Goal: Task Accomplishment & Management: Manage account settings

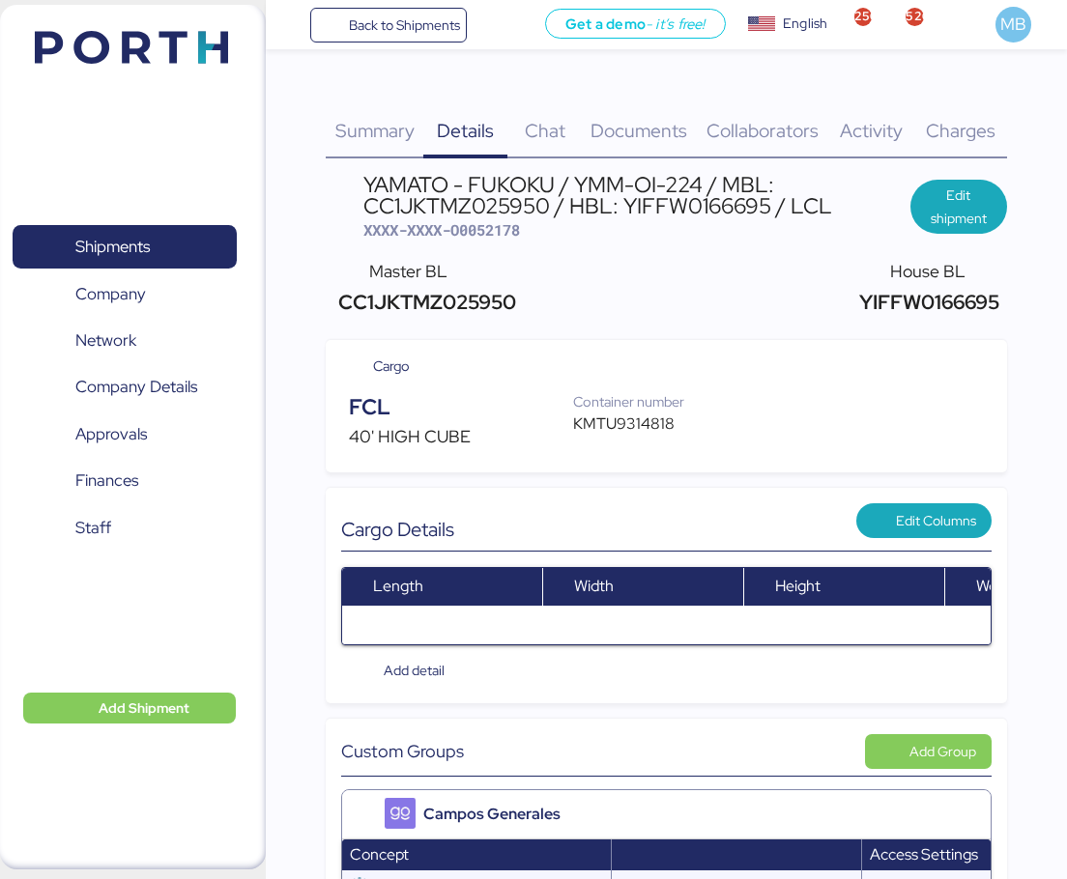
click at [150, 233] on span "Shipments" at bounding box center [124, 247] width 208 height 28
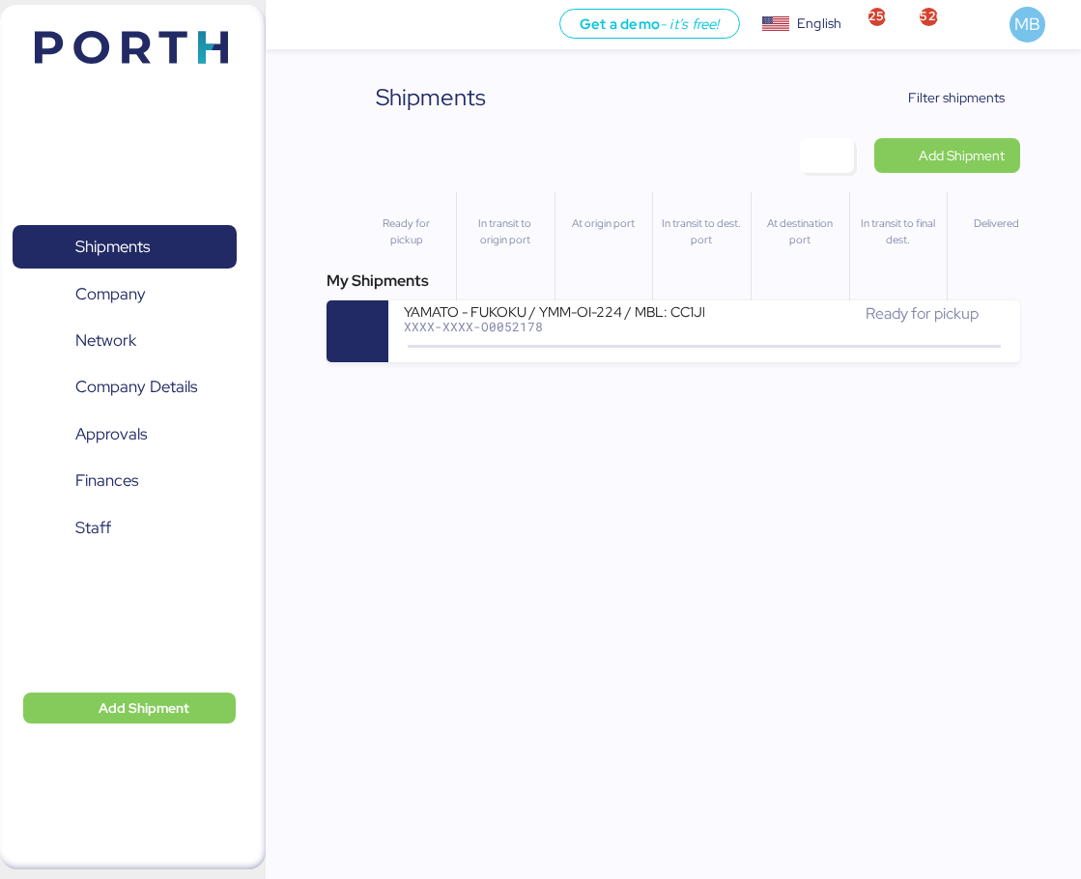
click at [956, 101] on span "Filter shipments" at bounding box center [956, 97] width 97 height 23
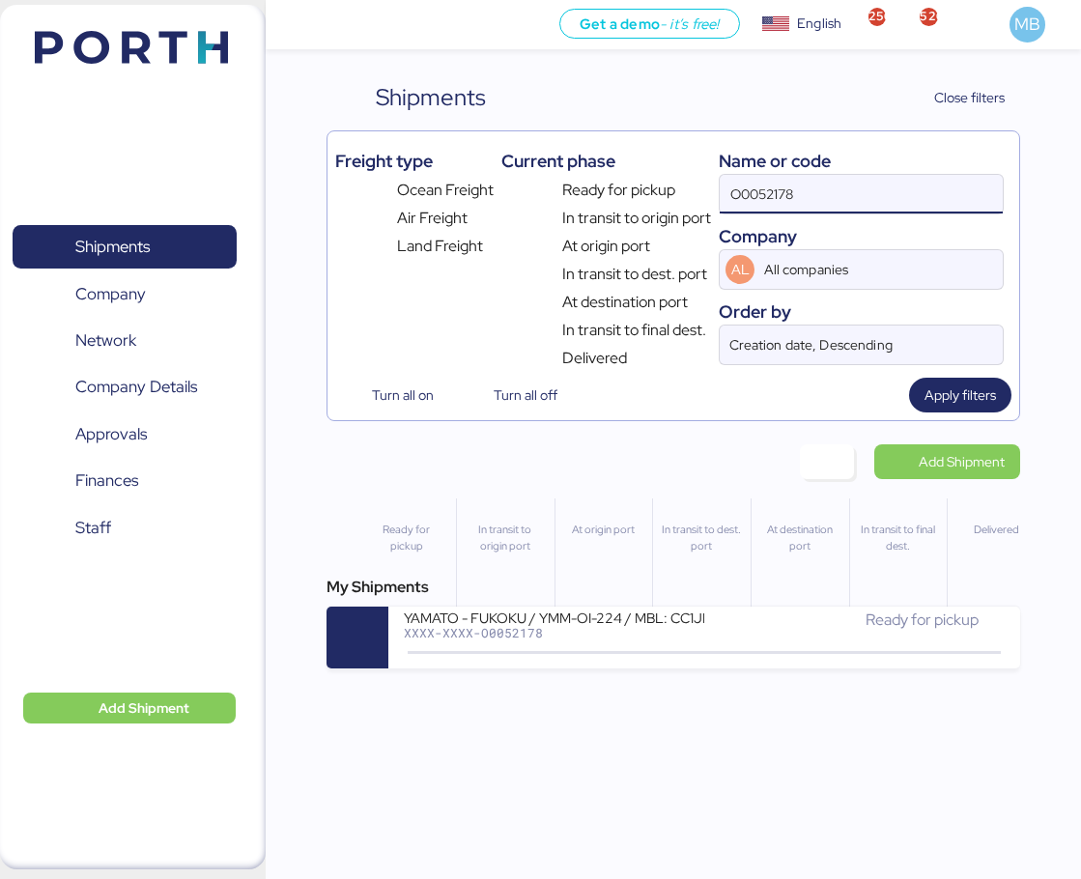
drag, startPoint x: 865, startPoint y: 182, endPoint x: 686, endPoint y: 187, distance: 178.9
click at [686, 187] on div "Freight type Ocean Freight Air Freight Land Freight Current phase Ready for pic…" at bounding box center [673, 254] width 676 height 231
paste input "O0052124"
type input "O0052124"
click at [639, 619] on div "BORGO - LIOLI / PO: 140/PEMAX / [GEOGRAPHIC_DATA] - [GEOGRAPHIC_DATA] / 2x40 / …" at bounding box center [554, 617] width 301 height 16
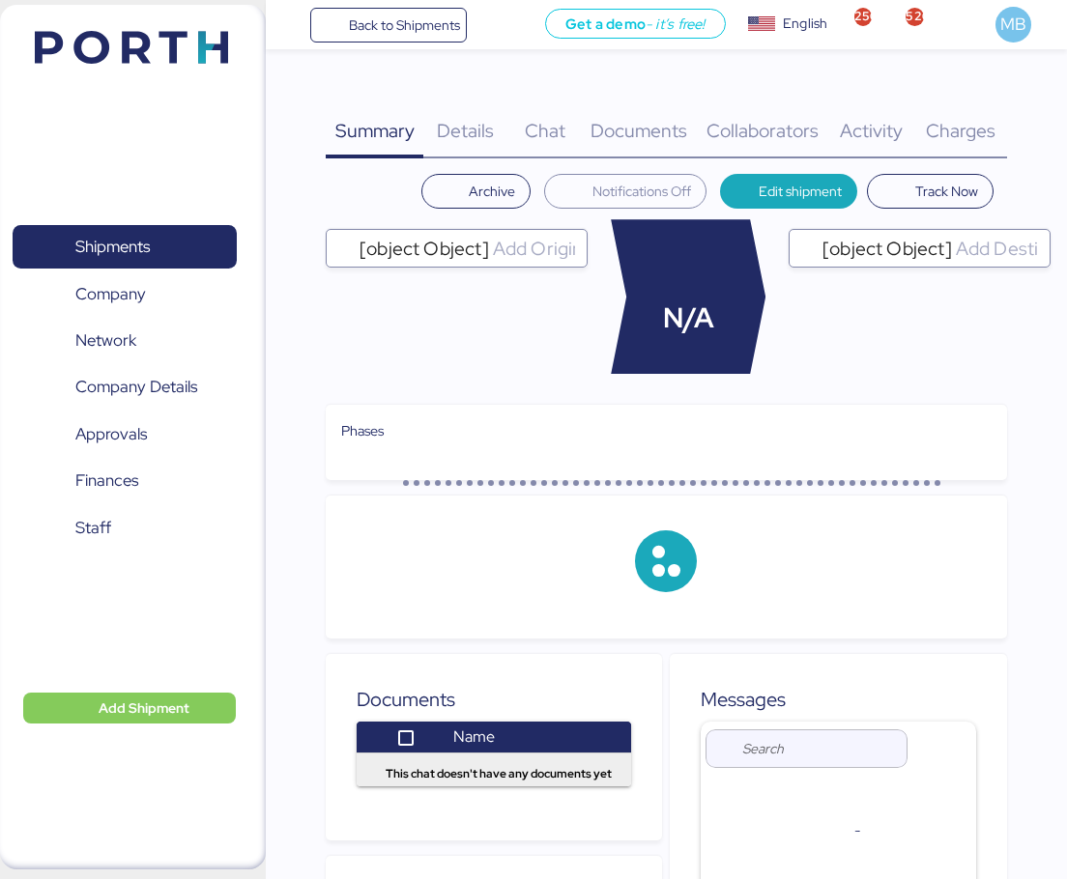
click at [976, 123] on span "Charges" at bounding box center [961, 130] width 70 height 25
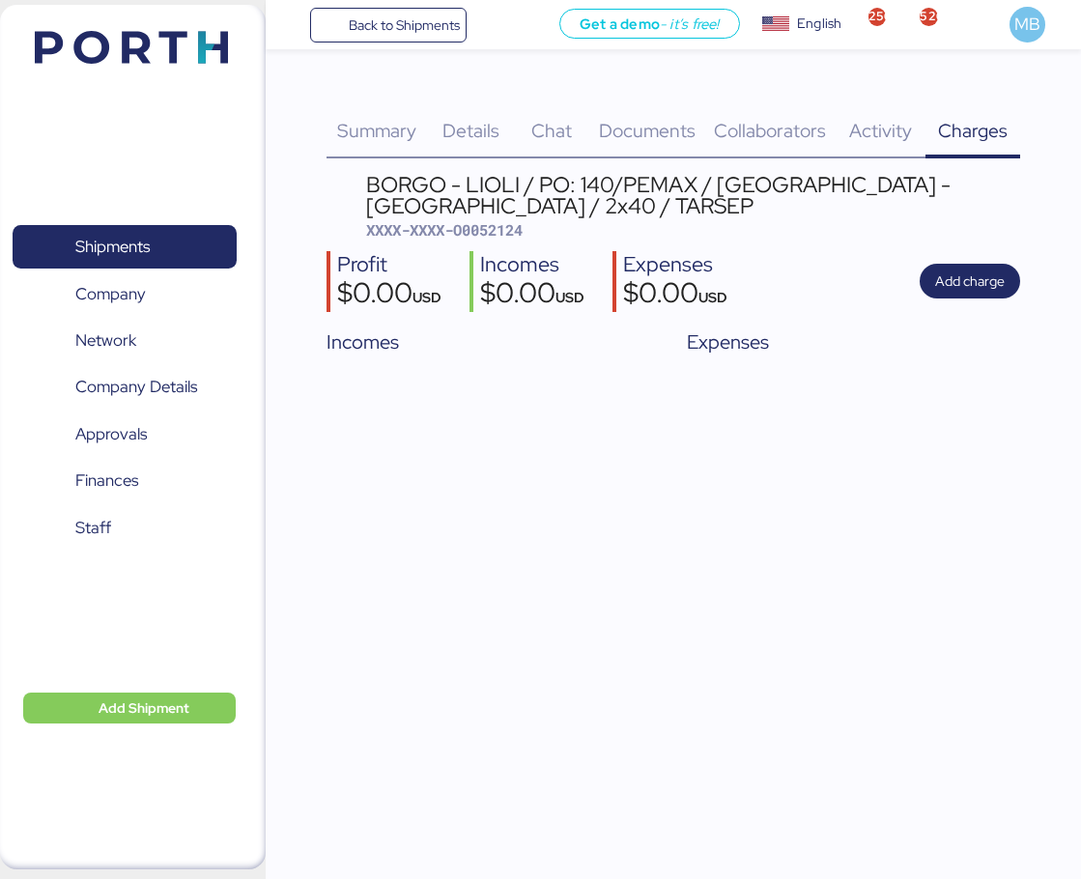
click at [400, 130] on span "Summary" at bounding box center [376, 130] width 79 height 25
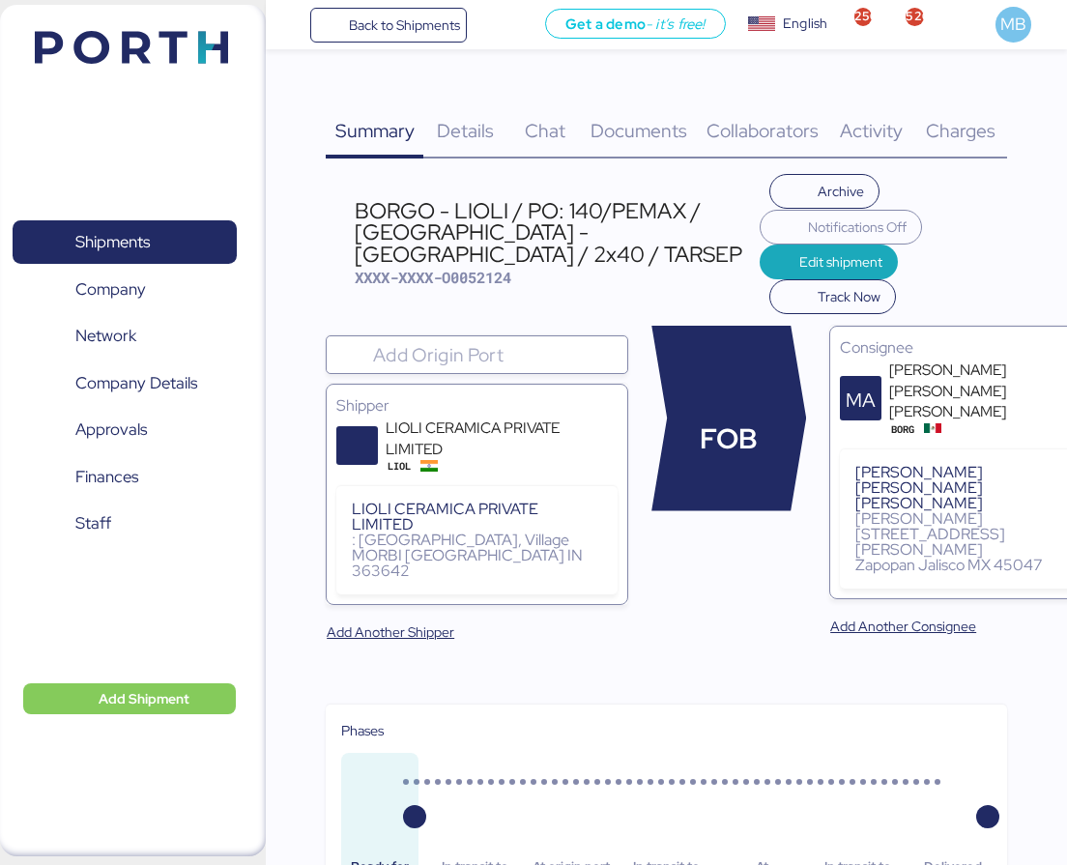
click at [990, 129] on span "Charges" at bounding box center [961, 130] width 70 height 25
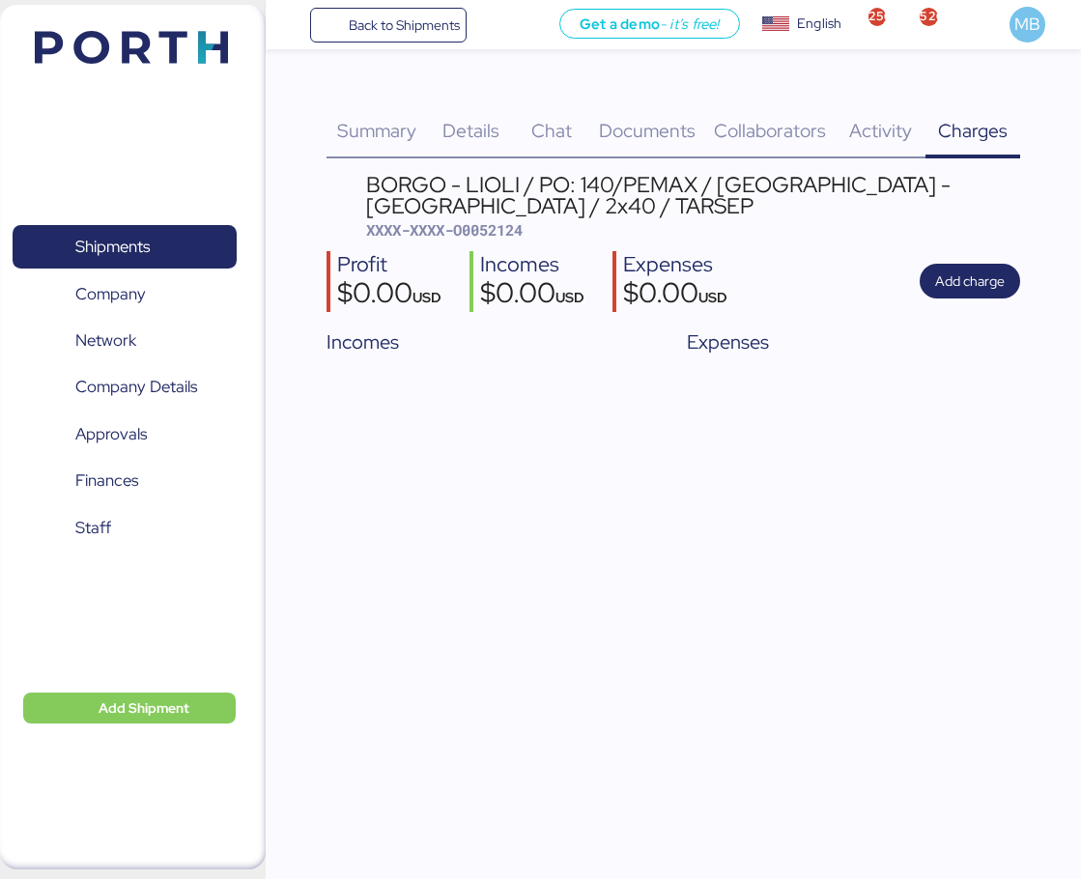
click at [972, 277] on span "Add charge" at bounding box center [971, 281] width 70 height 23
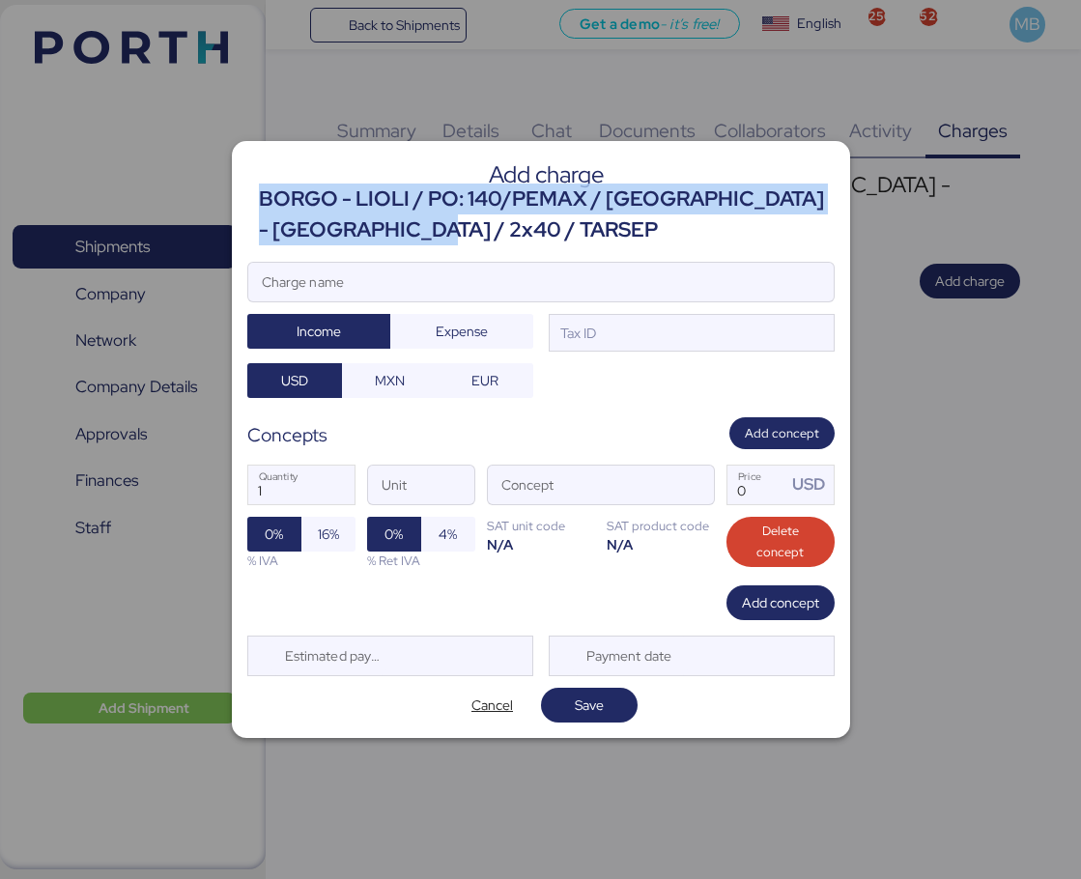
drag, startPoint x: 427, startPoint y: 232, endPoint x: 263, endPoint y: 202, distance: 167.0
click at [263, 202] on div "BORGO - LIOLI / PO: 140/PEMAX / [GEOGRAPHIC_DATA] - [GEOGRAPHIC_DATA] / 2x40 / …" at bounding box center [547, 215] width 576 height 63
copy div "BORGO - LIOLI / PO: 140/PEMAX / [GEOGRAPHIC_DATA] - [GEOGRAPHIC_DATA] / 2x40 / …"
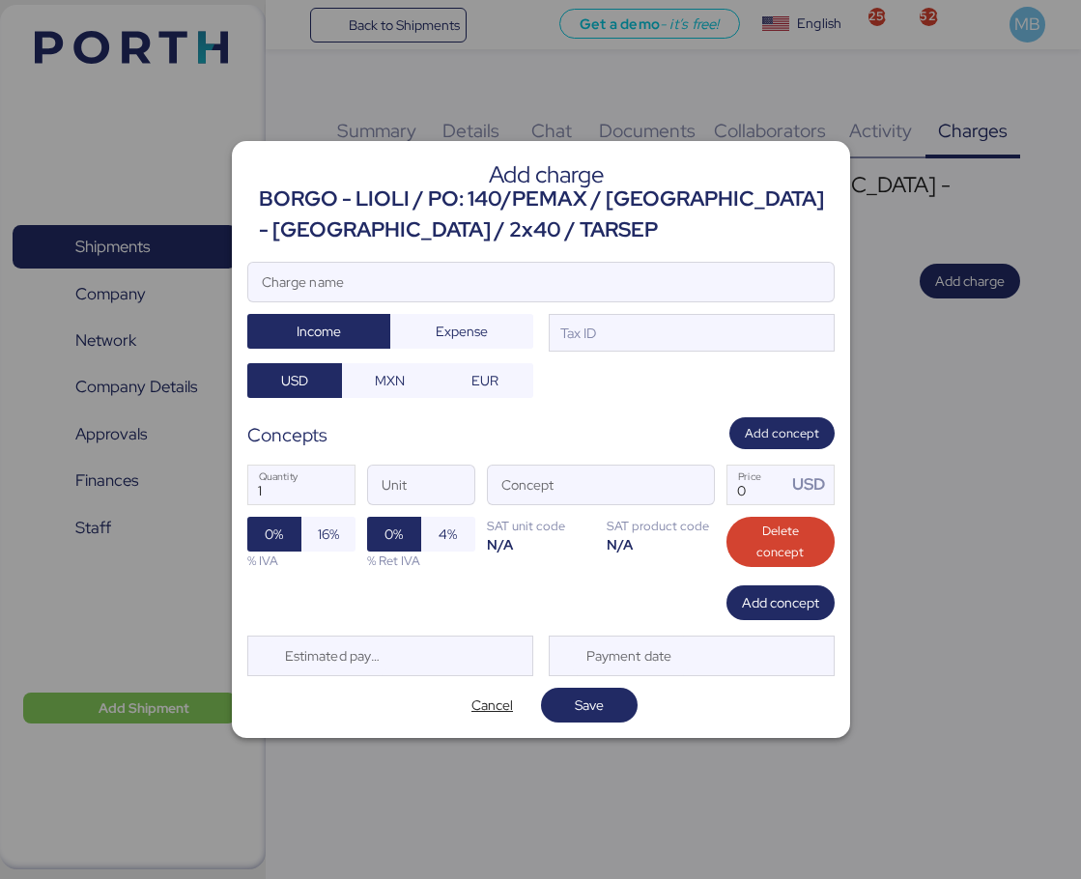
click at [481, 291] on input "Charge name" at bounding box center [541, 282] width 586 height 39
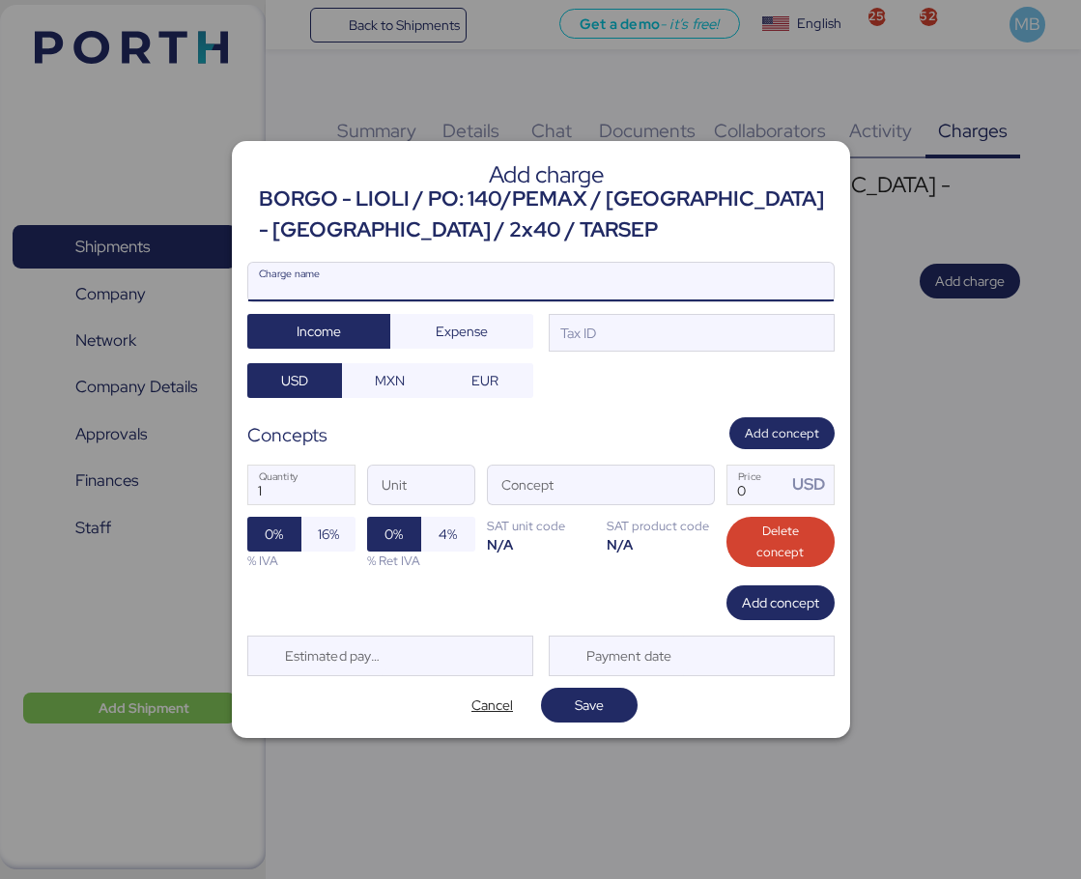
paste input "BORGO - LIOLI / PO: 140/PEMAX / [GEOGRAPHIC_DATA] - [GEOGRAPHIC_DATA] / 2x40 / …"
type input "BORGO - LIOLI / PO: 140/PEMAX / [GEOGRAPHIC_DATA] - [GEOGRAPHIC_DATA] / 2x40 / …"
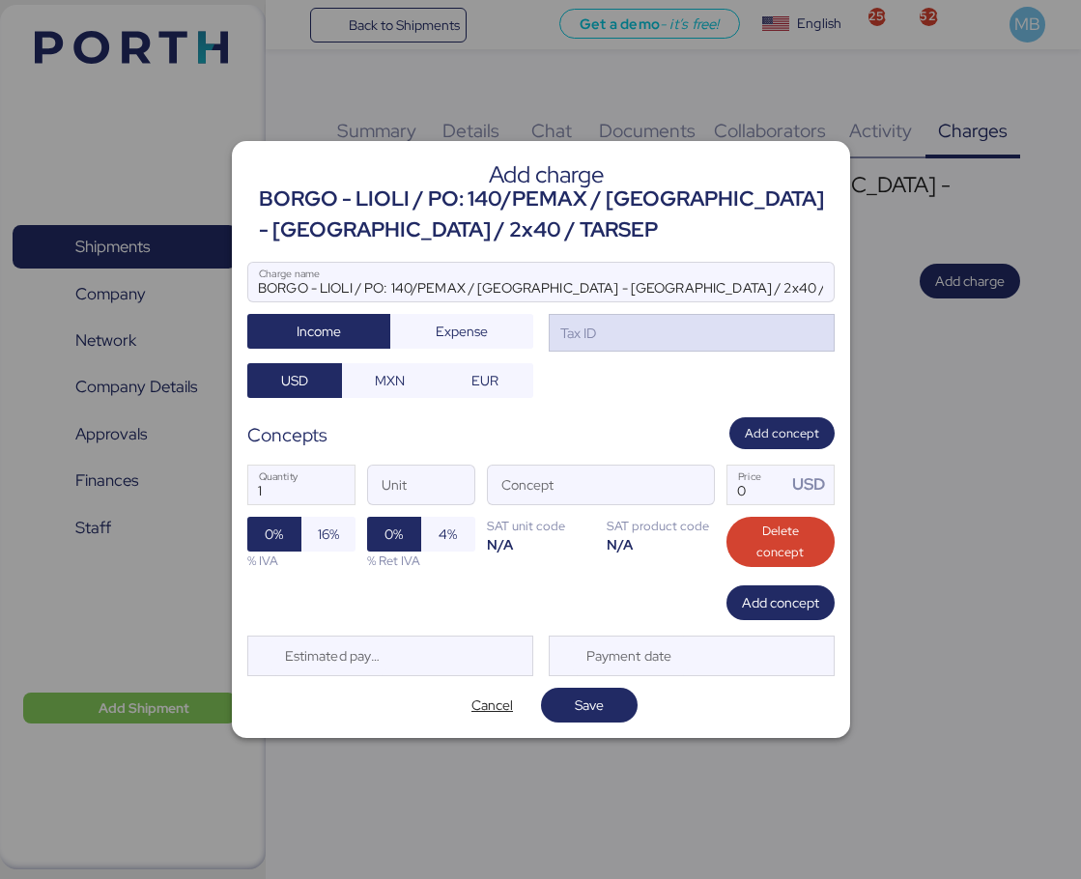
click at [686, 338] on div "Tax ID" at bounding box center [692, 333] width 286 height 39
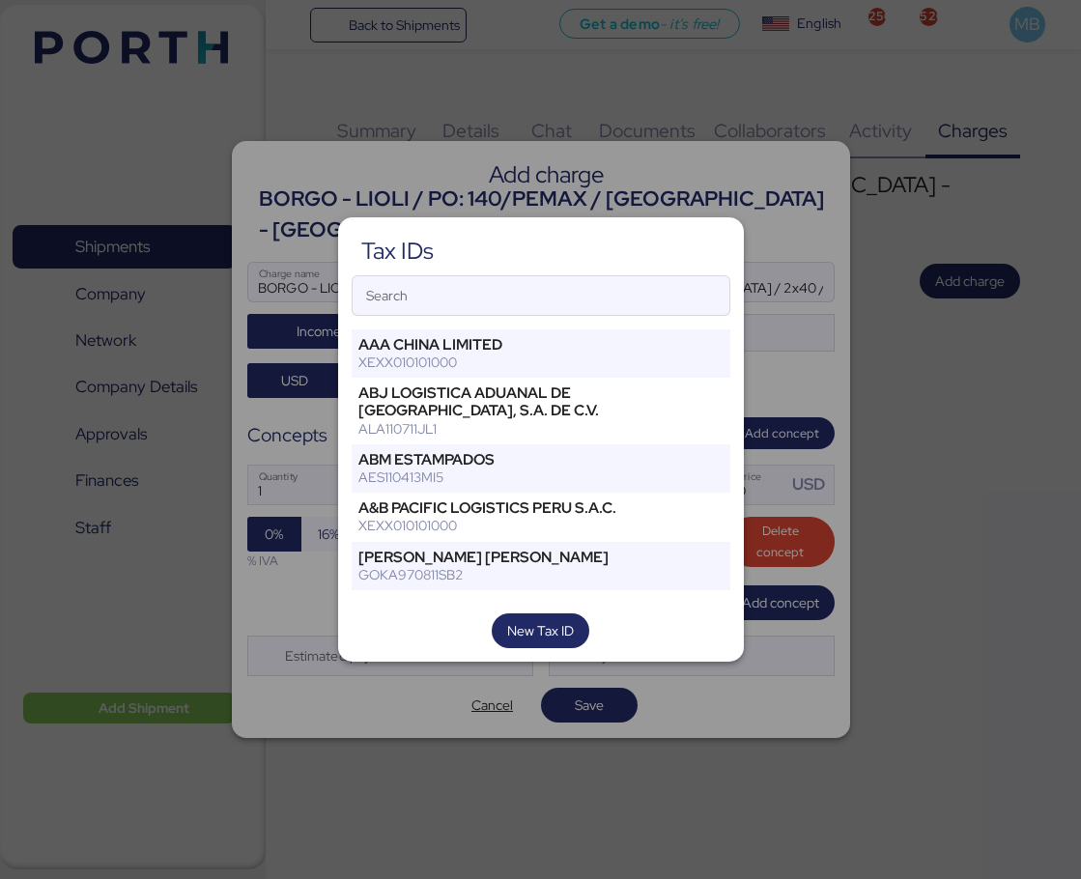
click at [532, 301] on input "Search" at bounding box center [541, 295] width 377 height 39
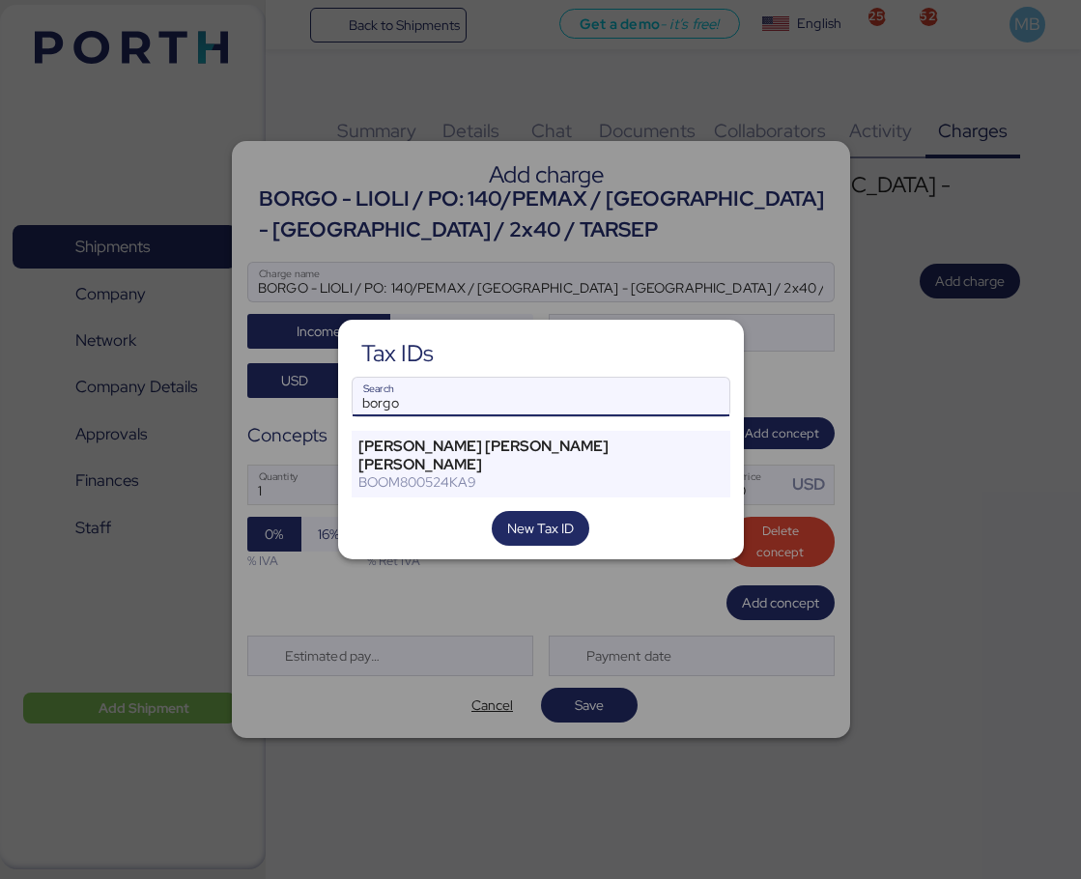
type input "borgo"
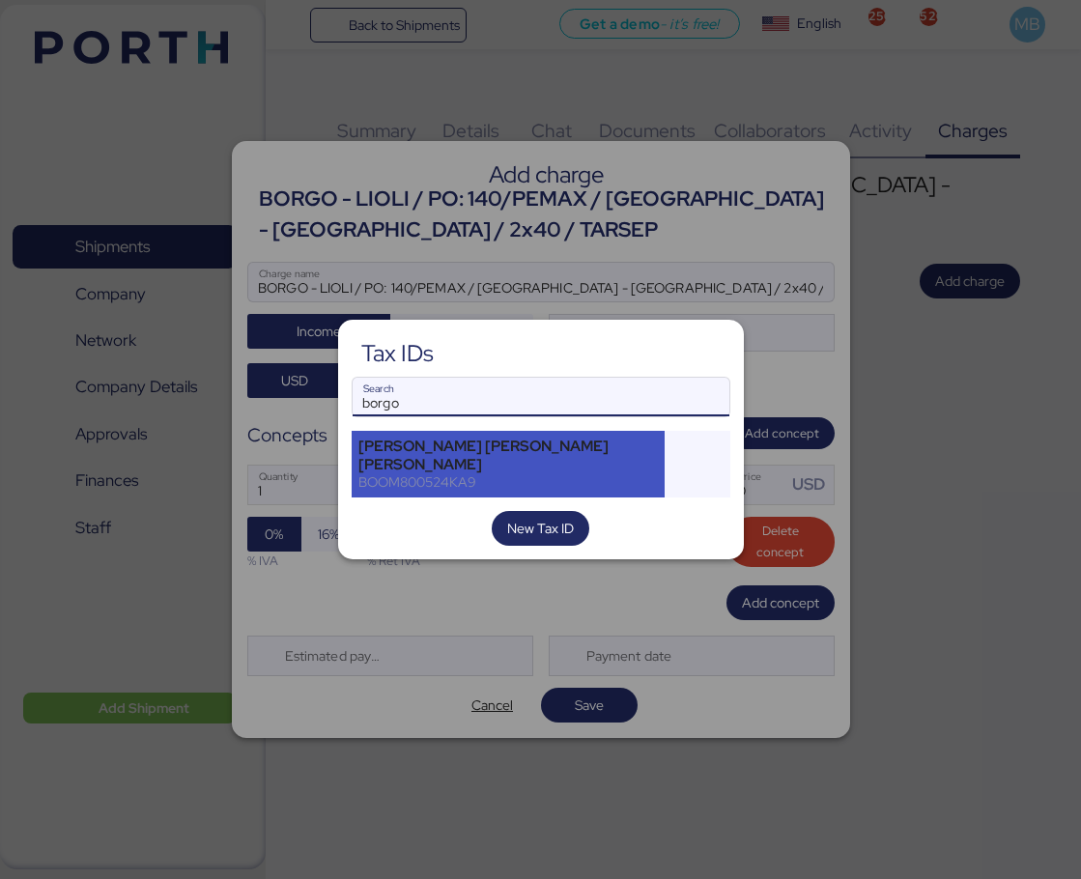
click at [500, 449] on div "[PERSON_NAME] [PERSON_NAME] [PERSON_NAME]" at bounding box center [509, 455] width 301 height 35
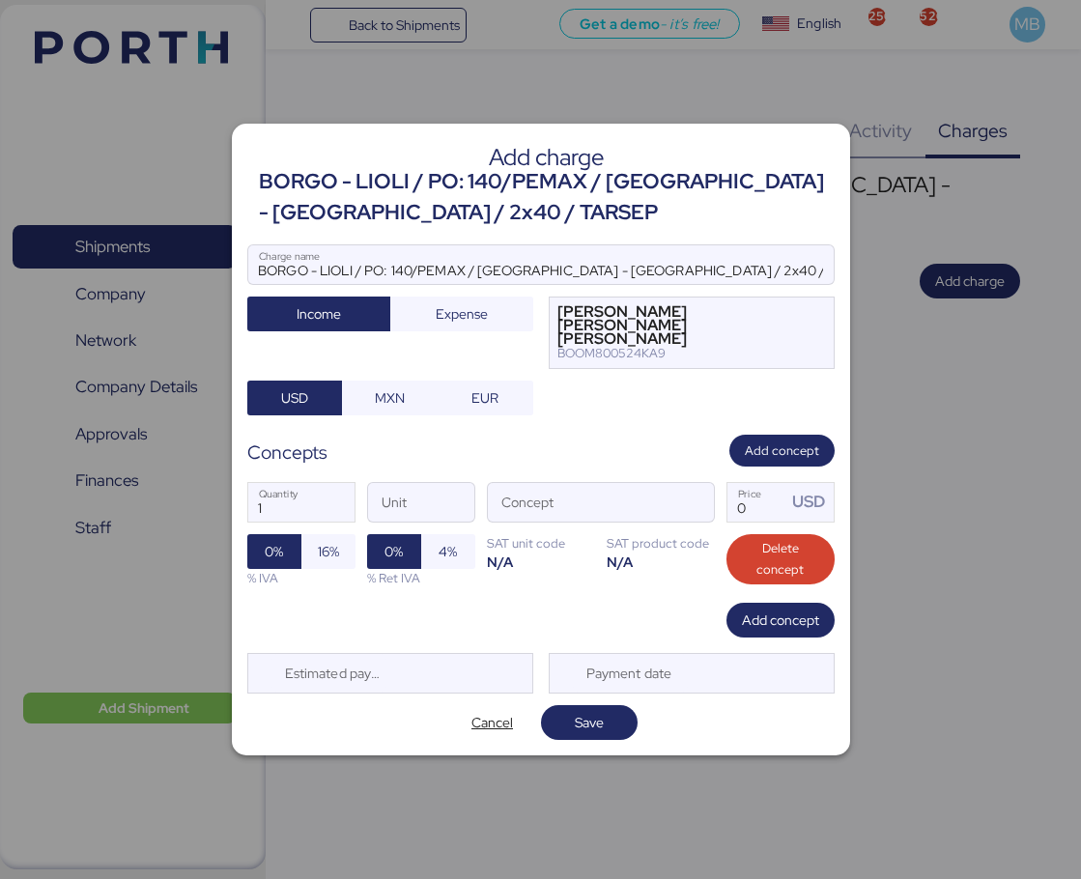
click at [707, 504] on span "button" at bounding box center [694, 507] width 41 height 41
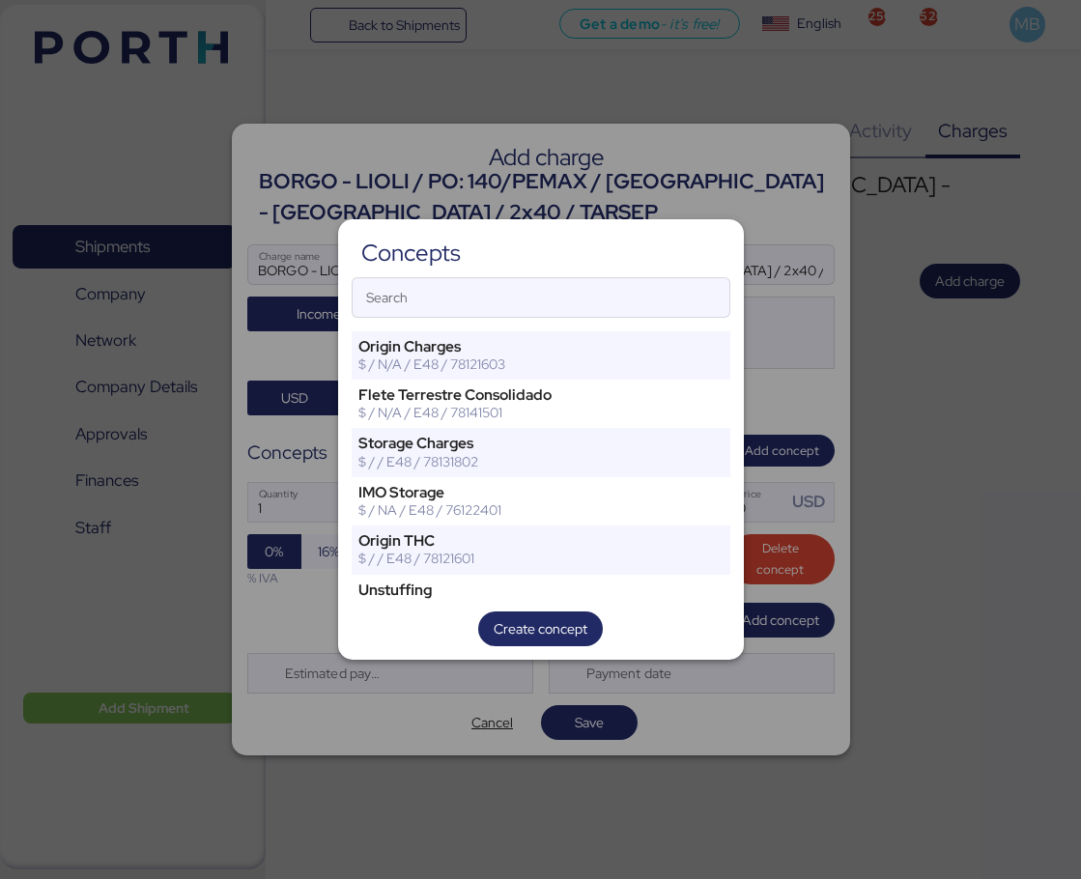
click at [561, 261] on header "Concepts" at bounding box center [541, 248] width 379 height 31
click at [543, 291] on input "Search" at bounding box center [541, 297] width 377 height 39
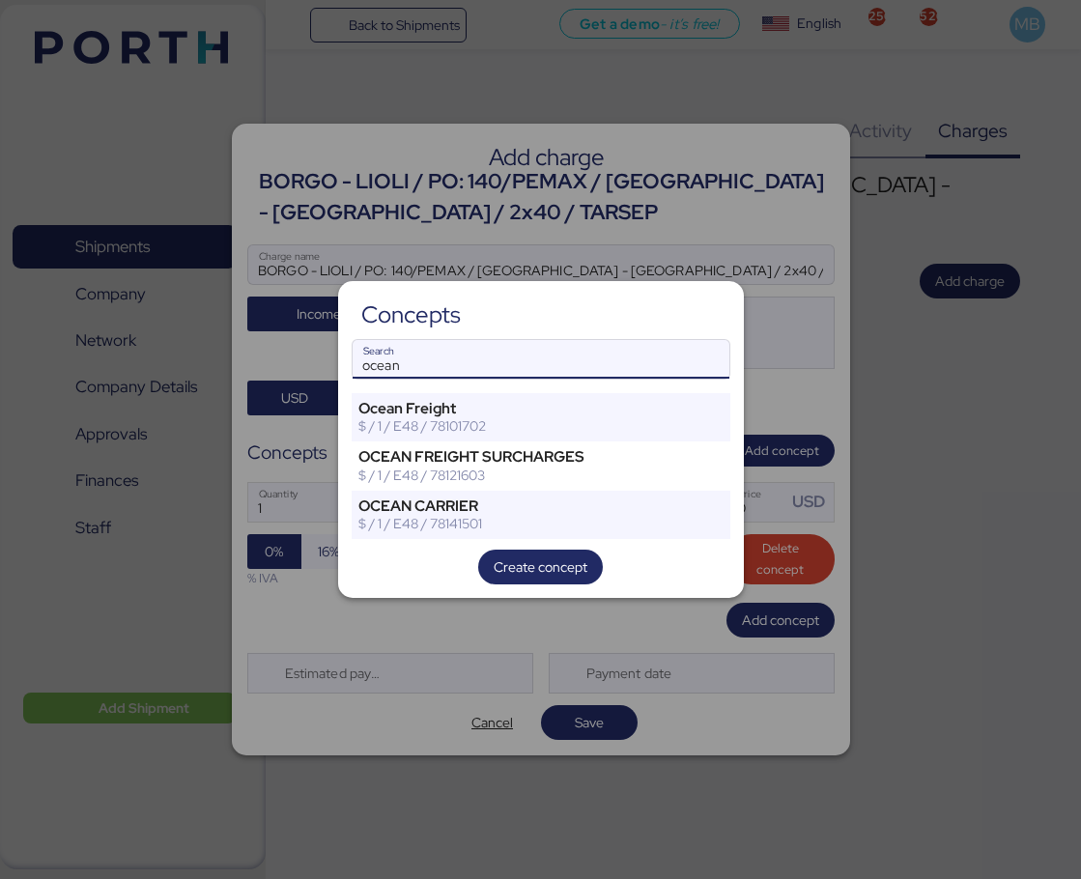
type input "ocean"
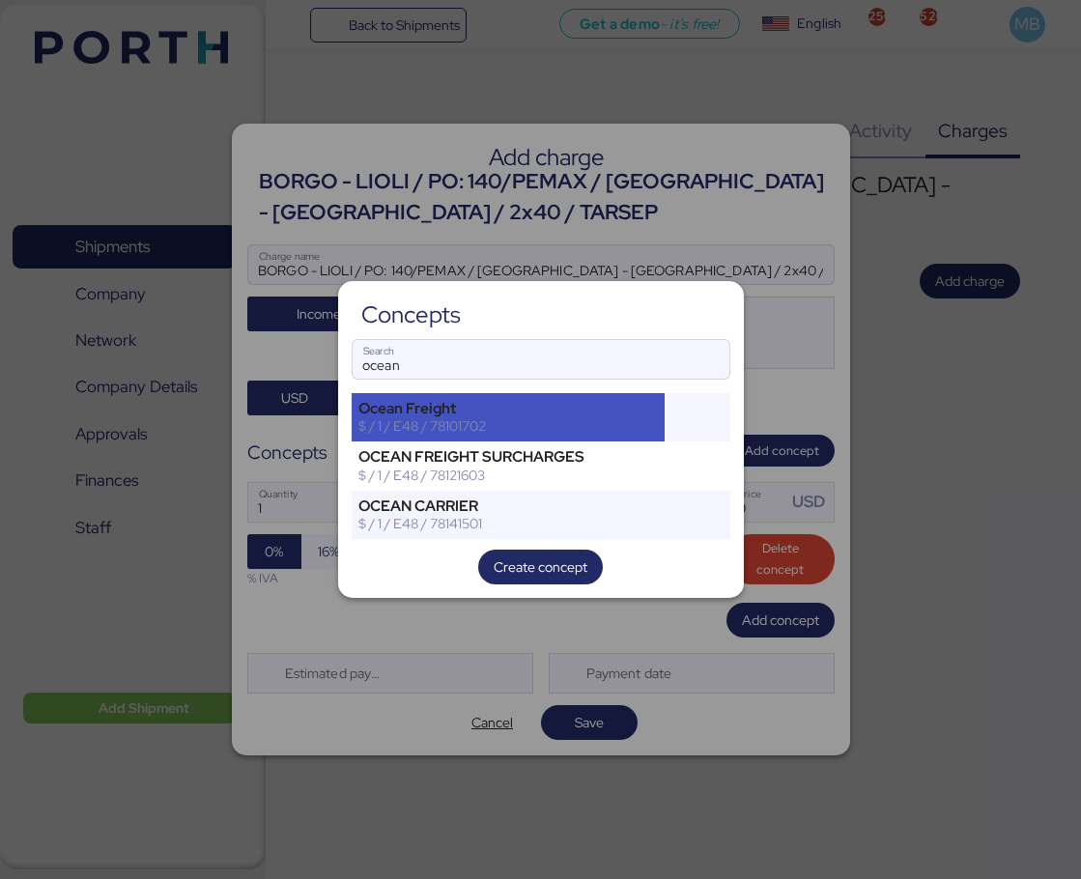
click at [496, 404] on div "Ocean Freight" at bounding box center [509, 408] width 301 height 17
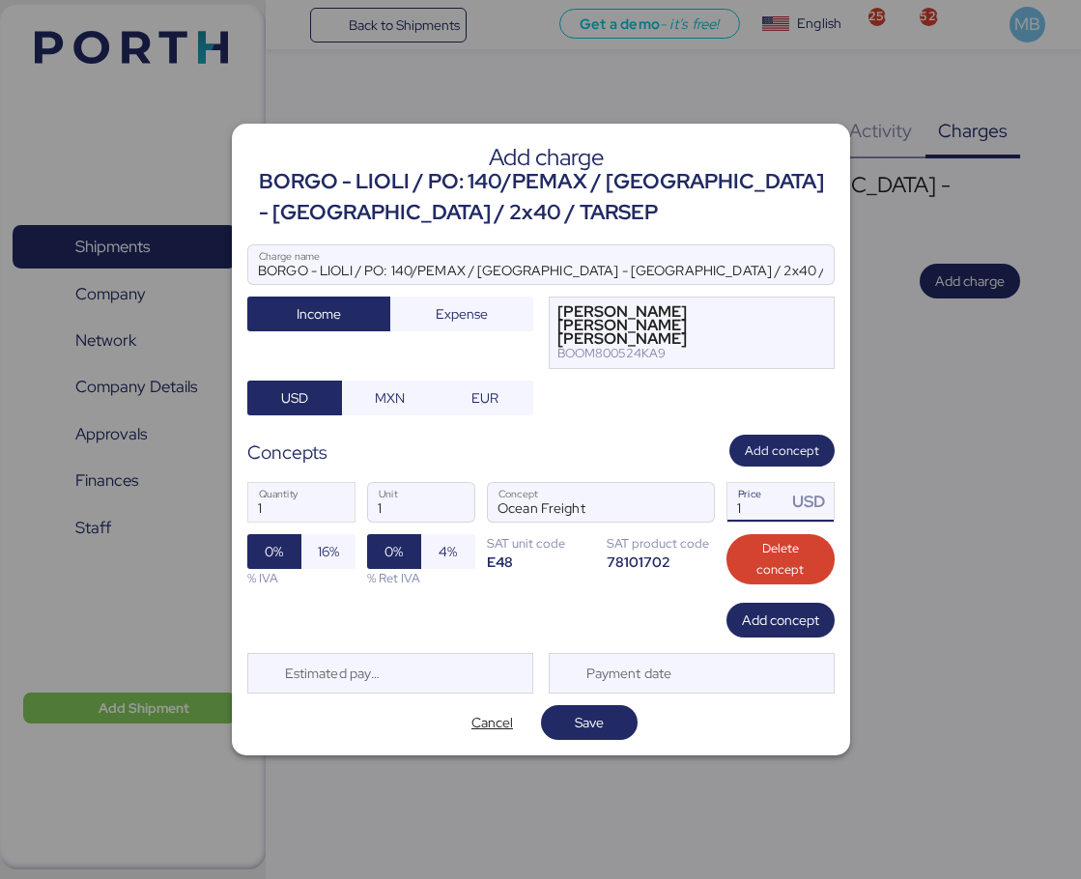
click at [771, 506] on input "1" at bounding box center [758, 502] width 60 height 39
click at [619, 711] on span "Save" at bounding box center [590, 722] width 66 height 27
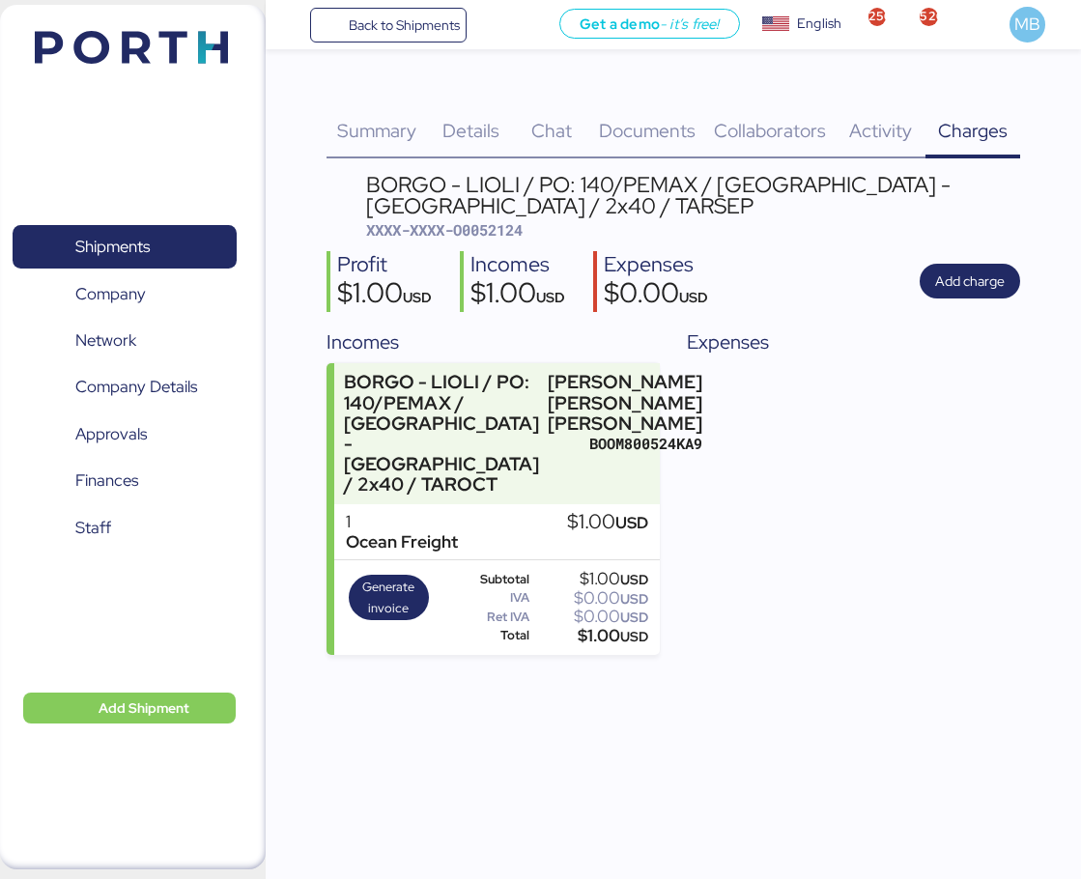
click at [370, 134] on span "Summary" at bounding box center [376, 130] width 79 height 25
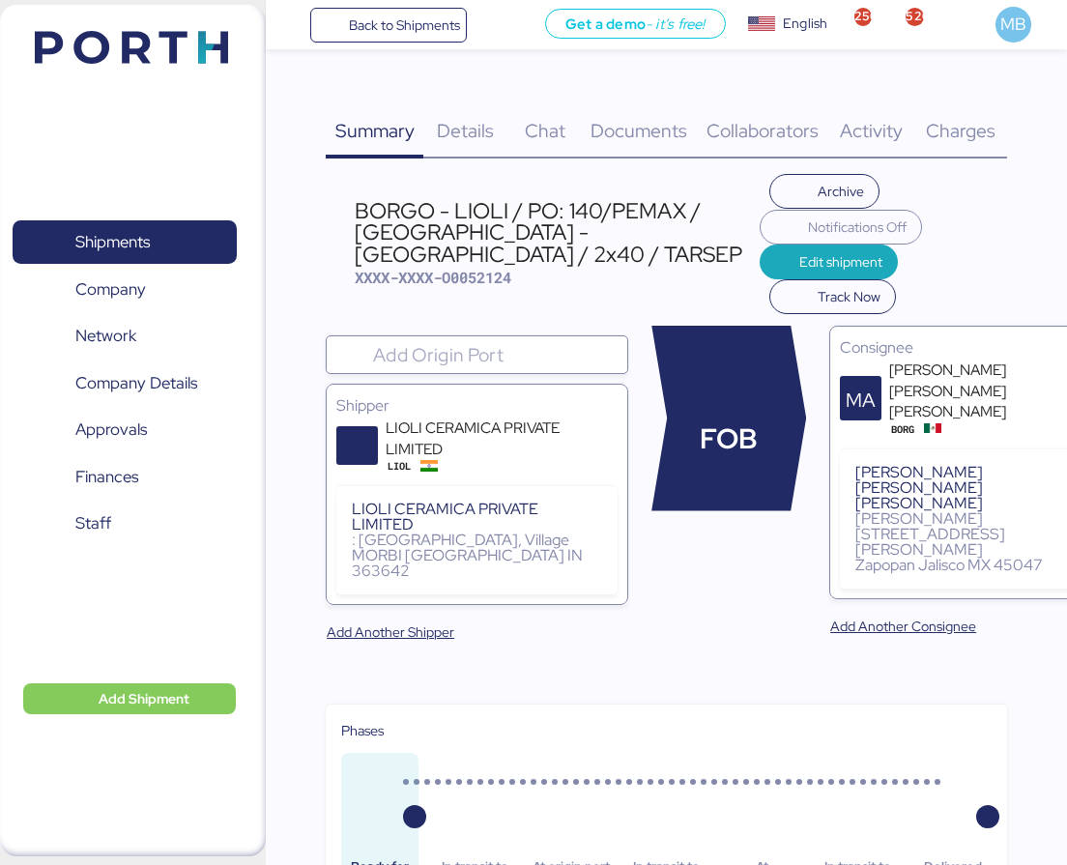
click at [805, 256] on span "Edit shipment" at bounding box center [840, 261] width 83 height 23
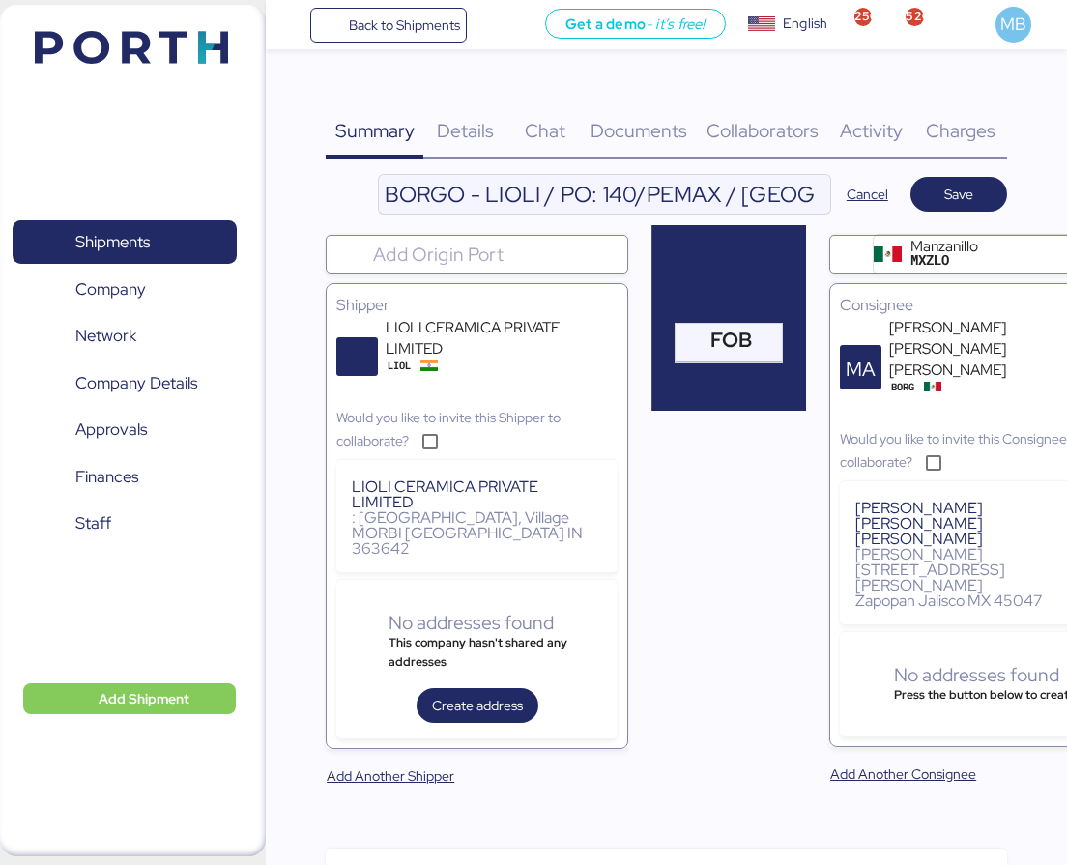
click at [784, 205] on input "BORGO - LIOLI / PO: 140/PEMAX / [GEOGRAPHIC_DATA] - [GEOGRAPHIC_DATA] / 2x40 / …" at bounding box center [604, 194] width 451 height 39
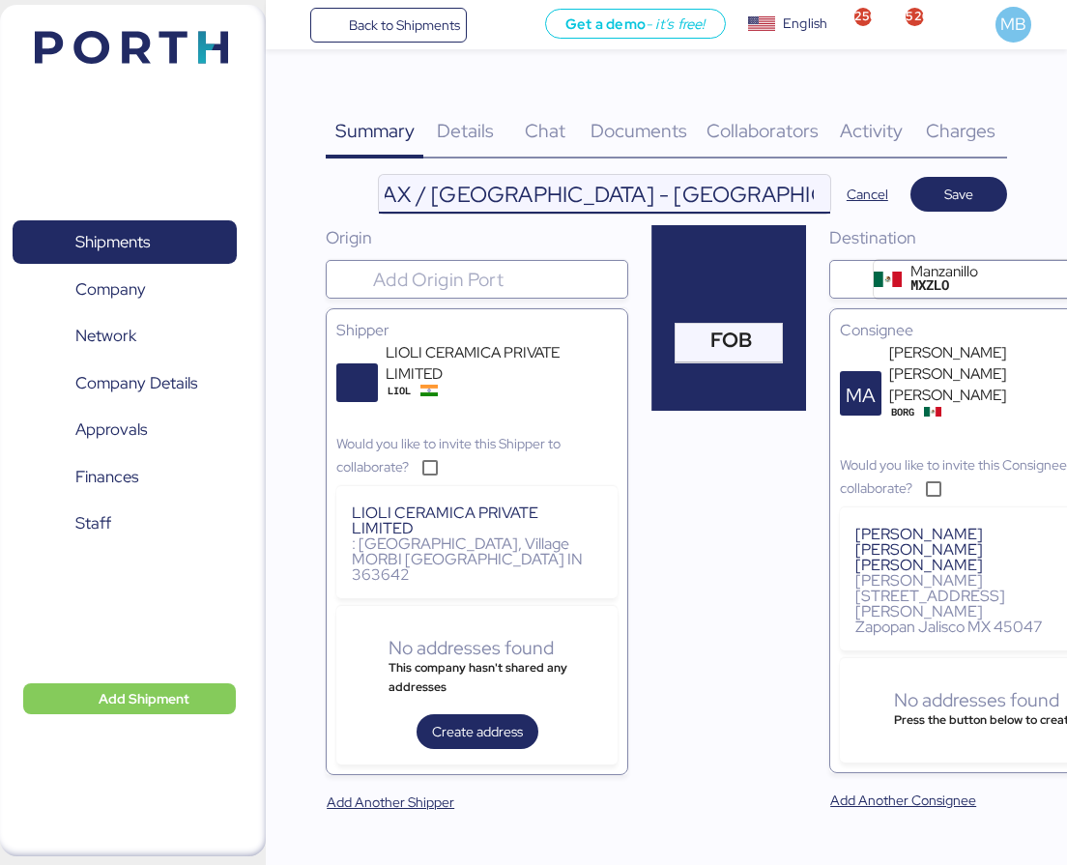
scroll to position [0, 325]
type input "BORGO - LIOLI / PO: 140/PEMAX / [GEOGRAPHIC_DATA] - [GEOGRAPHIC_DATA] / 2x40 / …"
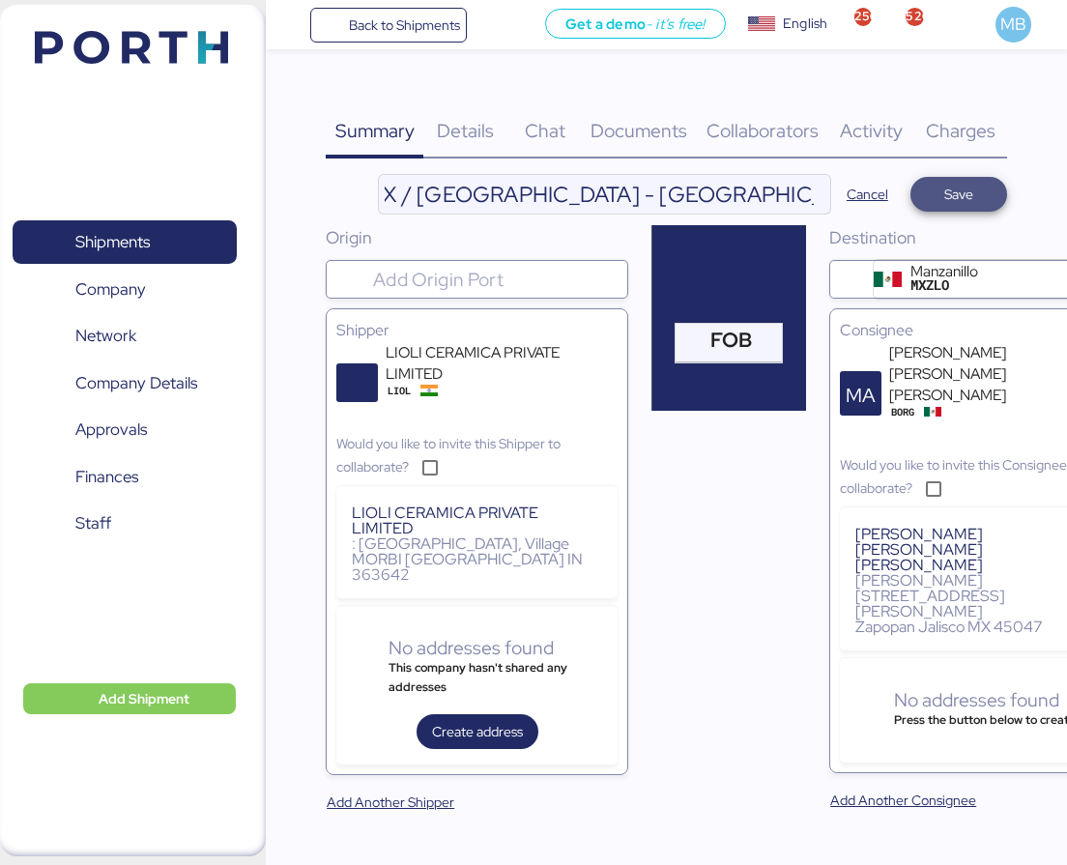
click at [985, 200] on span "Save" at bounding box center [959, 194] width 66 height 27
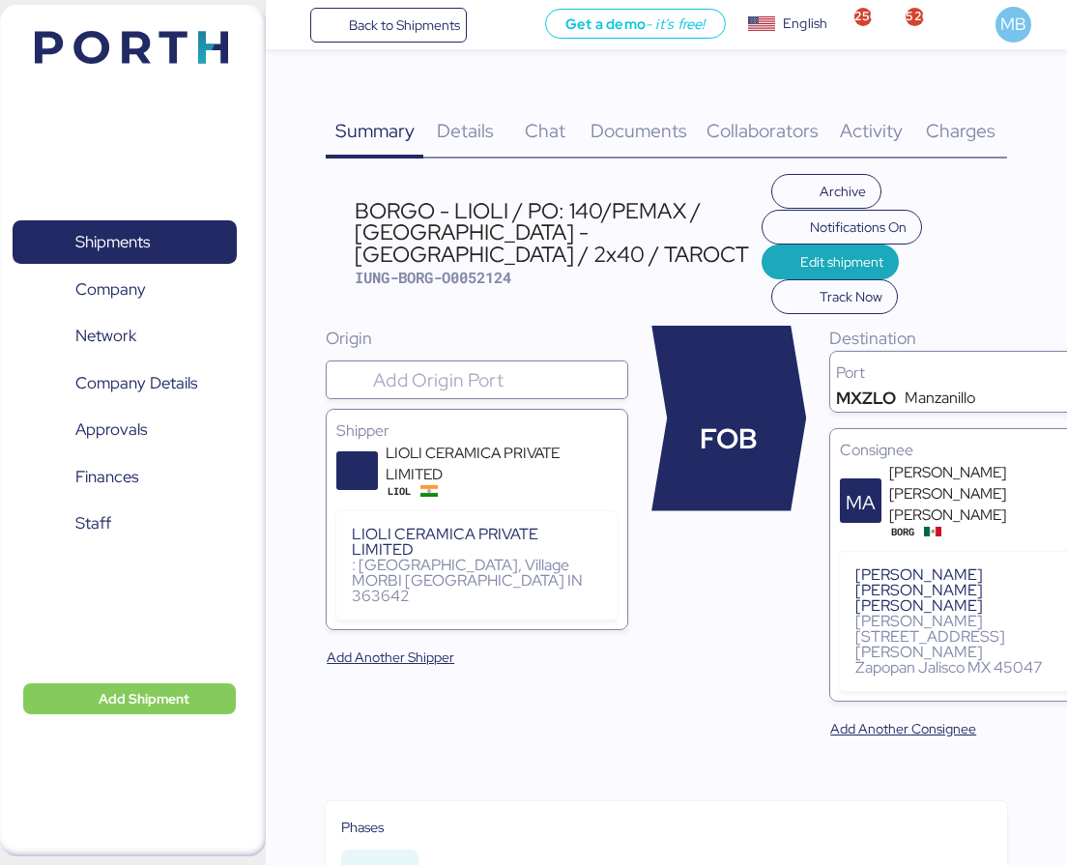
click at [800, 260] on span "Edit shipment" at bounding box center [841, 261] width 83 height 23
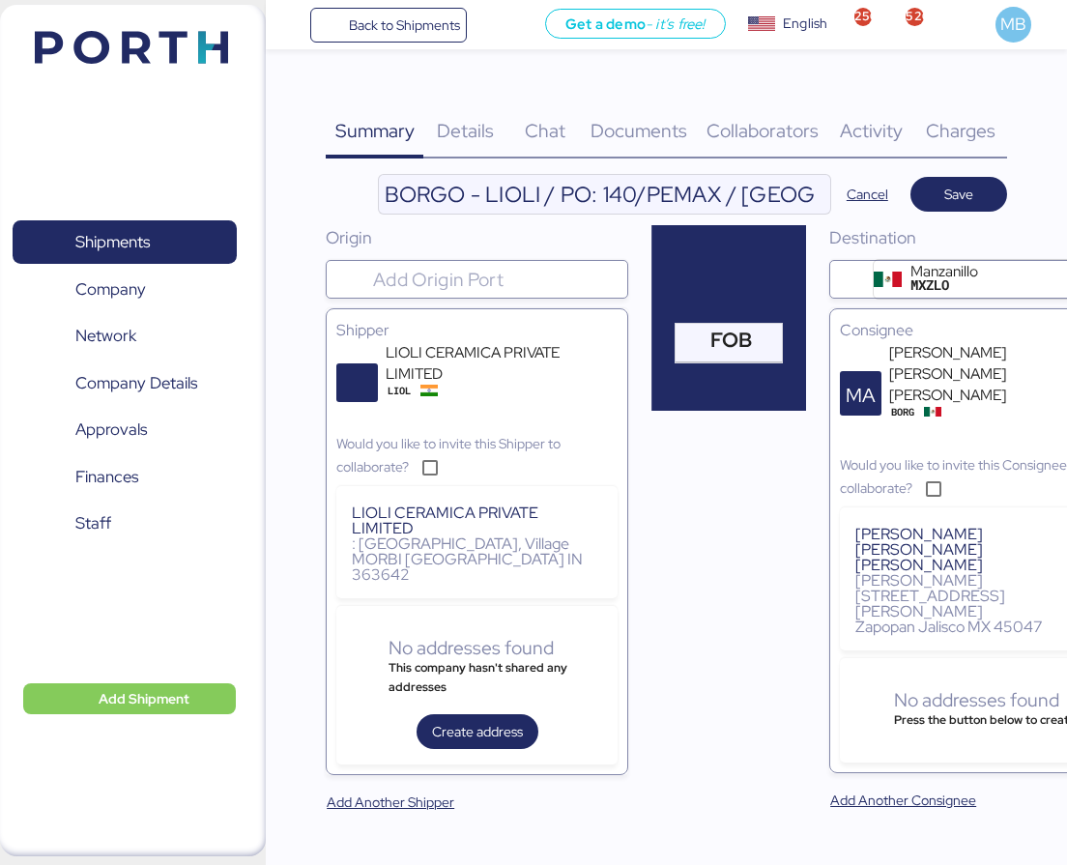
click at [679, 196] on input "BORGO - LIOLI / PO: 140/PEMAX / [GEOGRAPHIC_DATA] - [GEOGRAPHIC_DATA] / 2x40 / …" at bounding box center [604, 194] width 451 height 39
click at [701, 187] on input "BORGO - LIOLI / PO: 140/PEMAX / [GEOGRAPHIC_DATA] - [GEOGRAPHIC_DATA] / 2x40 / …" at bounding box center [604, 194] width 451 height 39
click at [696, 188] on input "BORGO - LIOLI / PO: 140/PEMAX / [GEOGRAPHIC_DATA] - [GEOGRAPHIC_DATA] / 2x40 / …" at bounding box center [604, 194] width 451 height 39
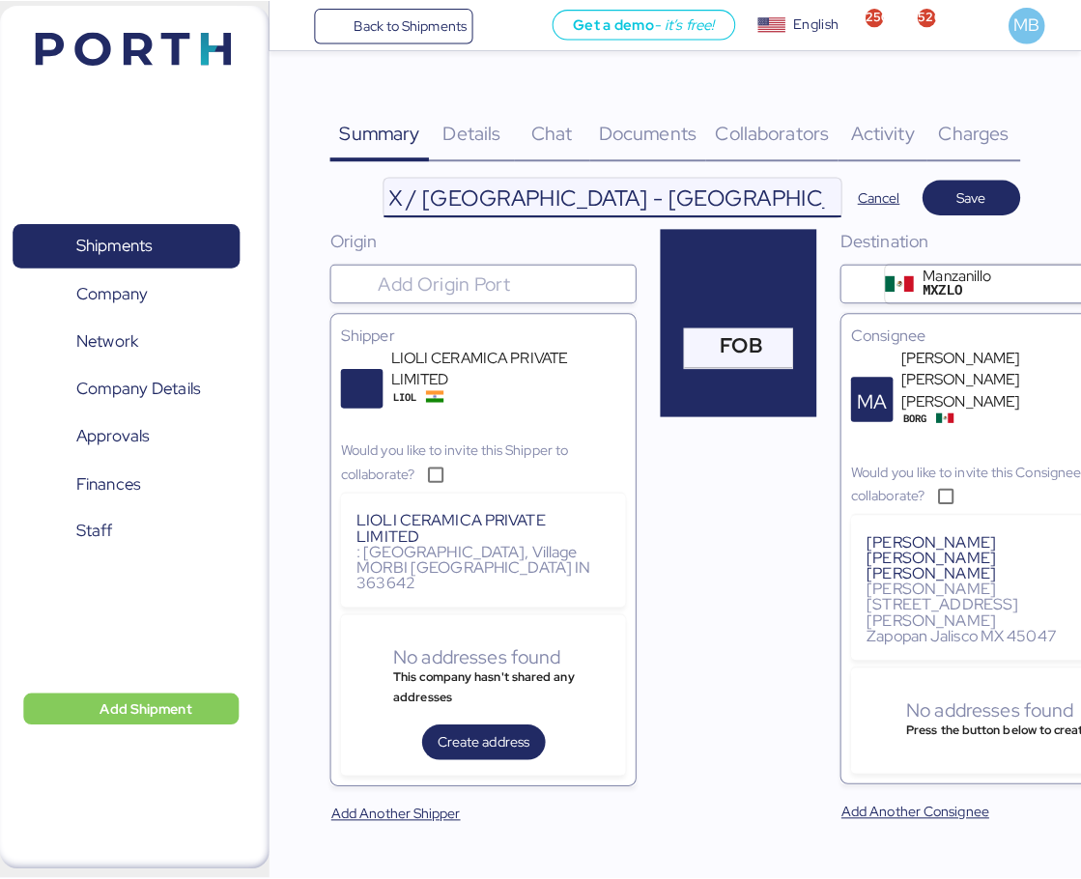
scroll to position [0, 310]
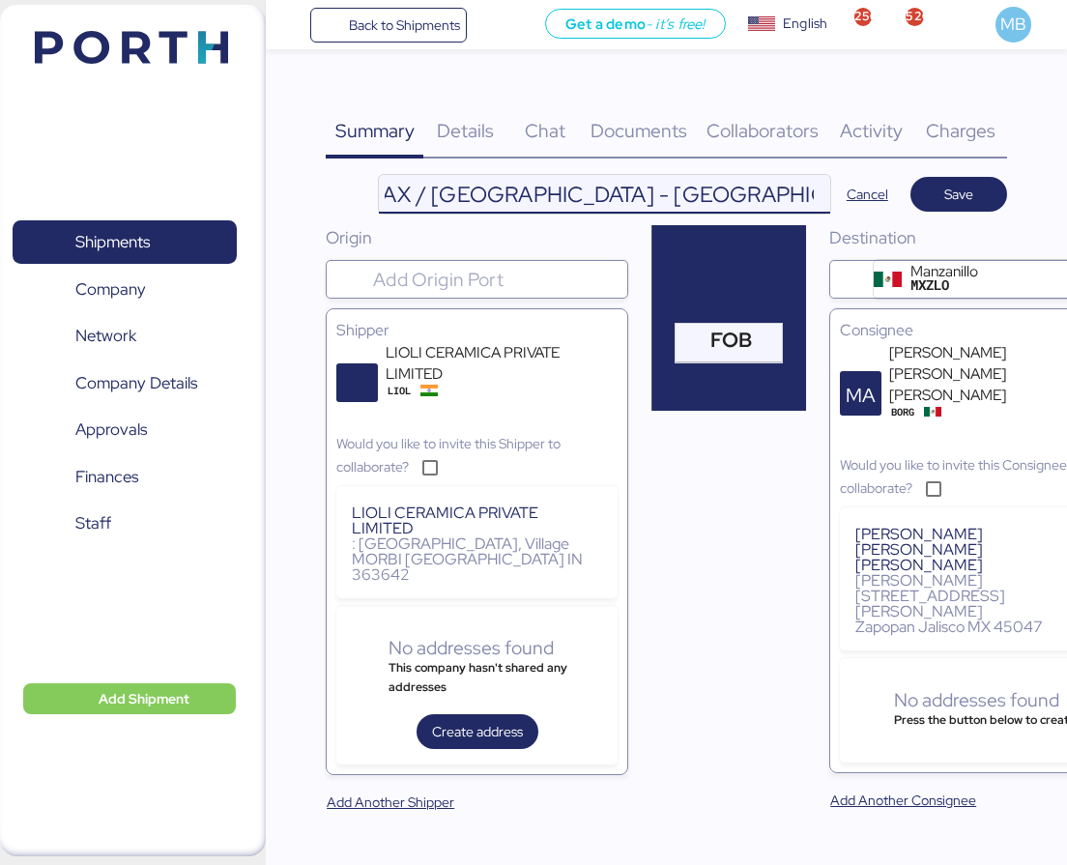
type input "BORGO - LIOLI / PO: 140/PEMAX / [GEOGRAPHIC_DATA] - [GEOGRAPHIC_DATA] / 2x20 / …"
click at [951, 186] on span "Save" at bounding box center [958, 194] width 29 height 23
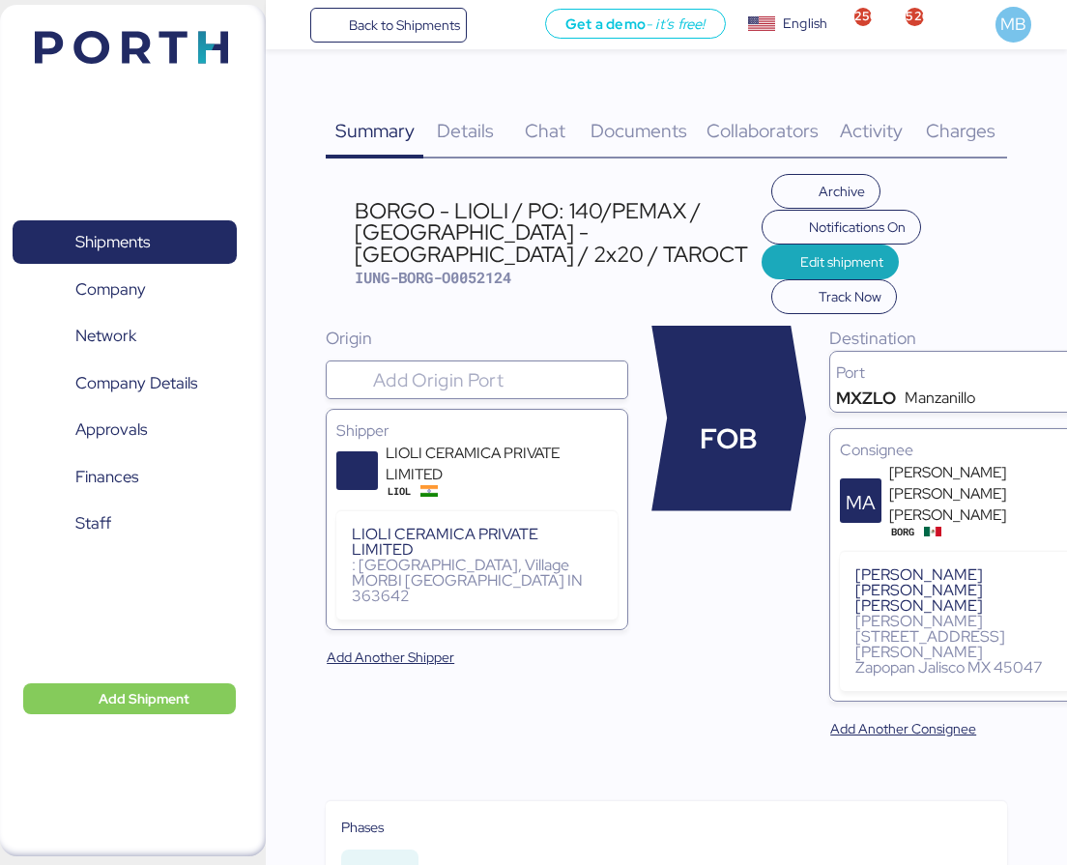
click at [963, 123] on span "Charges" at bounding box center [961, 130] width 70 height 25
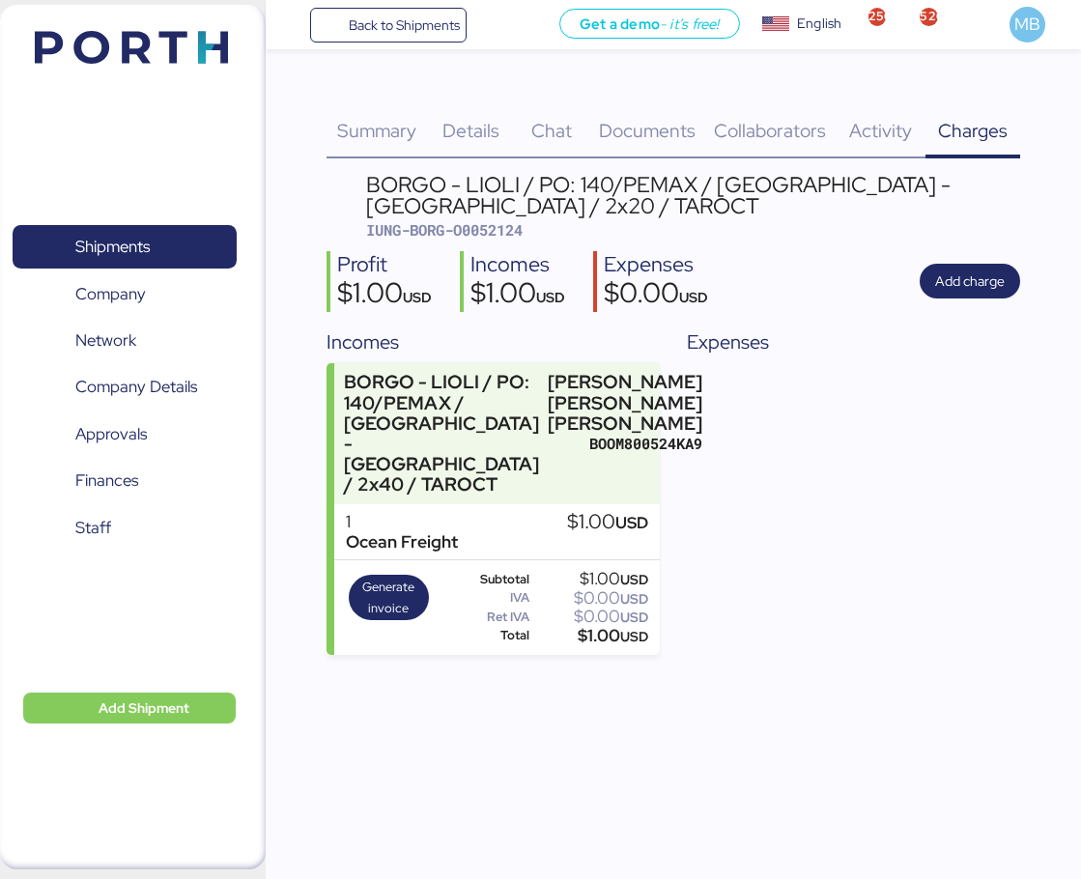
click at [508, 415] on div "BORGO - LIOLI / PO: 140/PEMAX / [GEOGRAPHIC_DATA] - [GEOGRAPHIC_DATA] / 2x40 / …" at bounding box center [441, 433] width 195 height 123
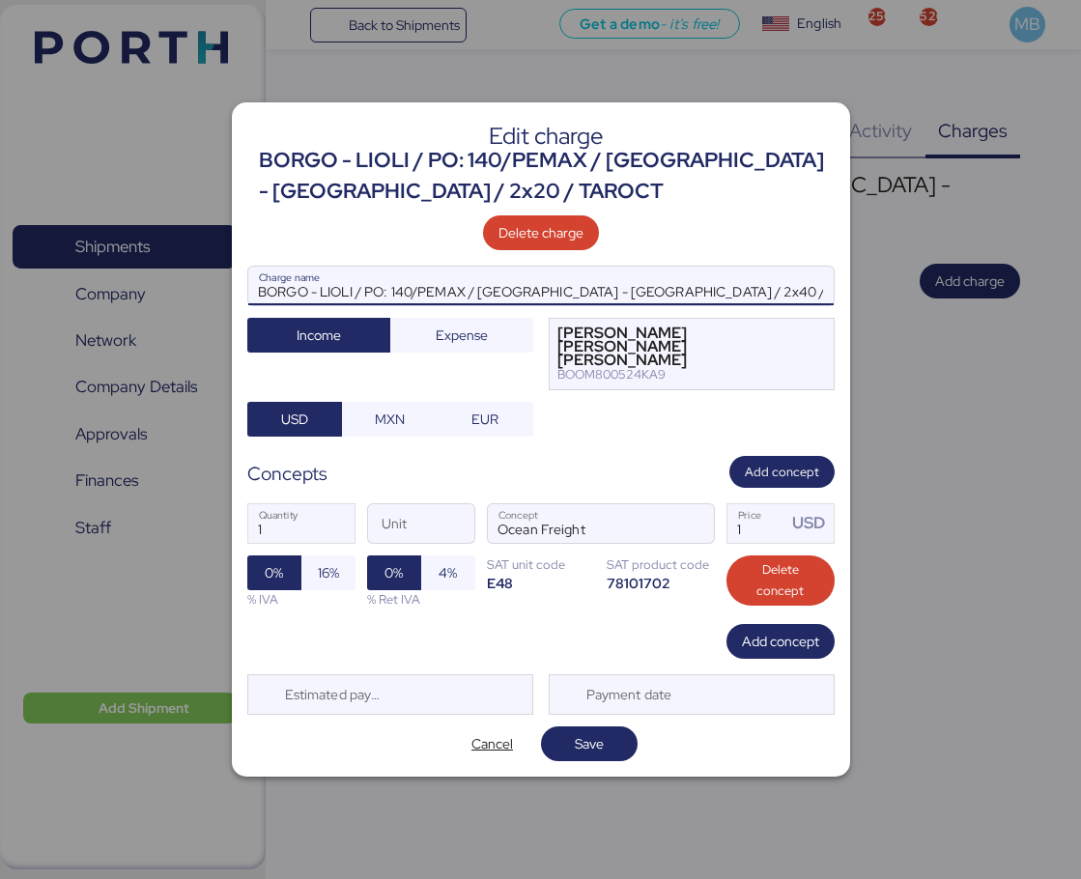
click at [648, 299] on input "BORGO - LIOLI / PO: 140/PEMAX / [GEOGRAPHIC_DATA] - [GEOGRAPHIC_DATA] / 2x40 / …" at bounding box center [541, 286] width 586 height 39
type input "BORGO - LIOLI / PO: 140/PEMAX / [GEOGRAPHIC_DATA] - [GEOGRAPHIC_DATA] / 2x20 / …"
click at [618, 738] on span "Save" at bounding box center [590, 744] width 66 height 27
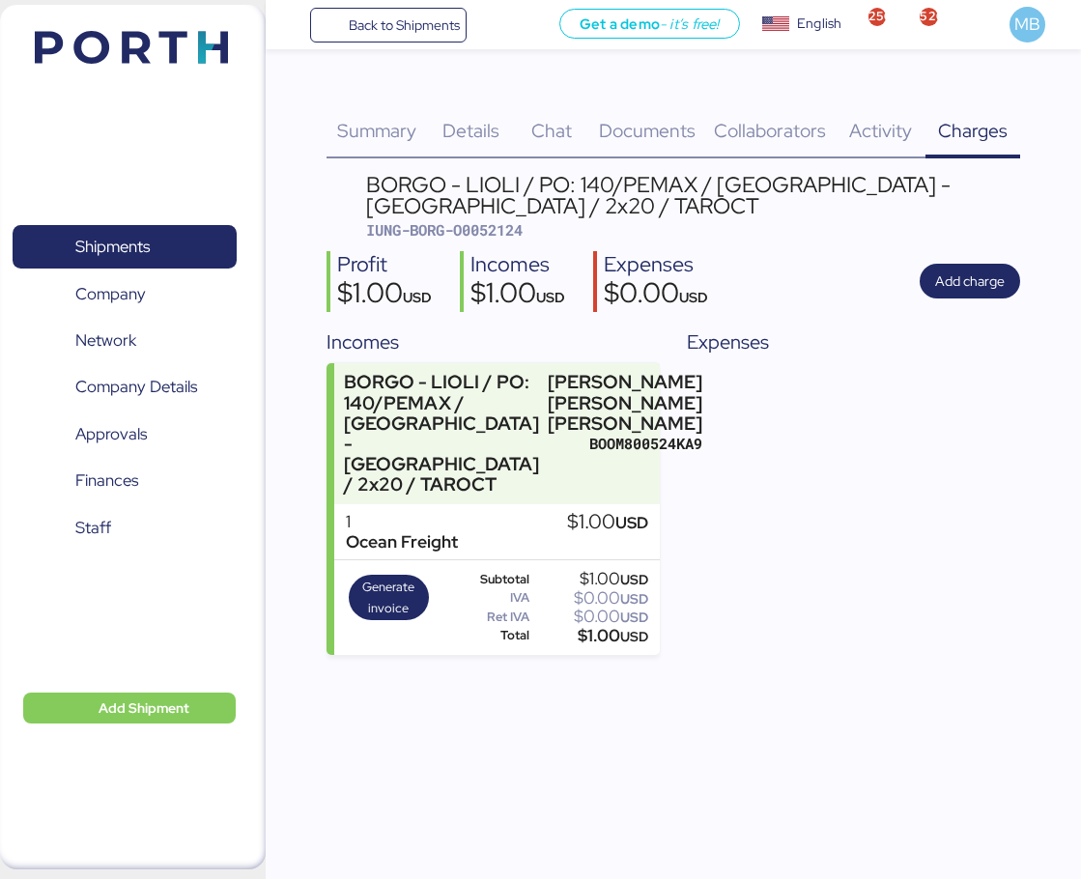
click at [975, 275] on span "Add charge" at bounding box center [971, 281] width 70 height 23
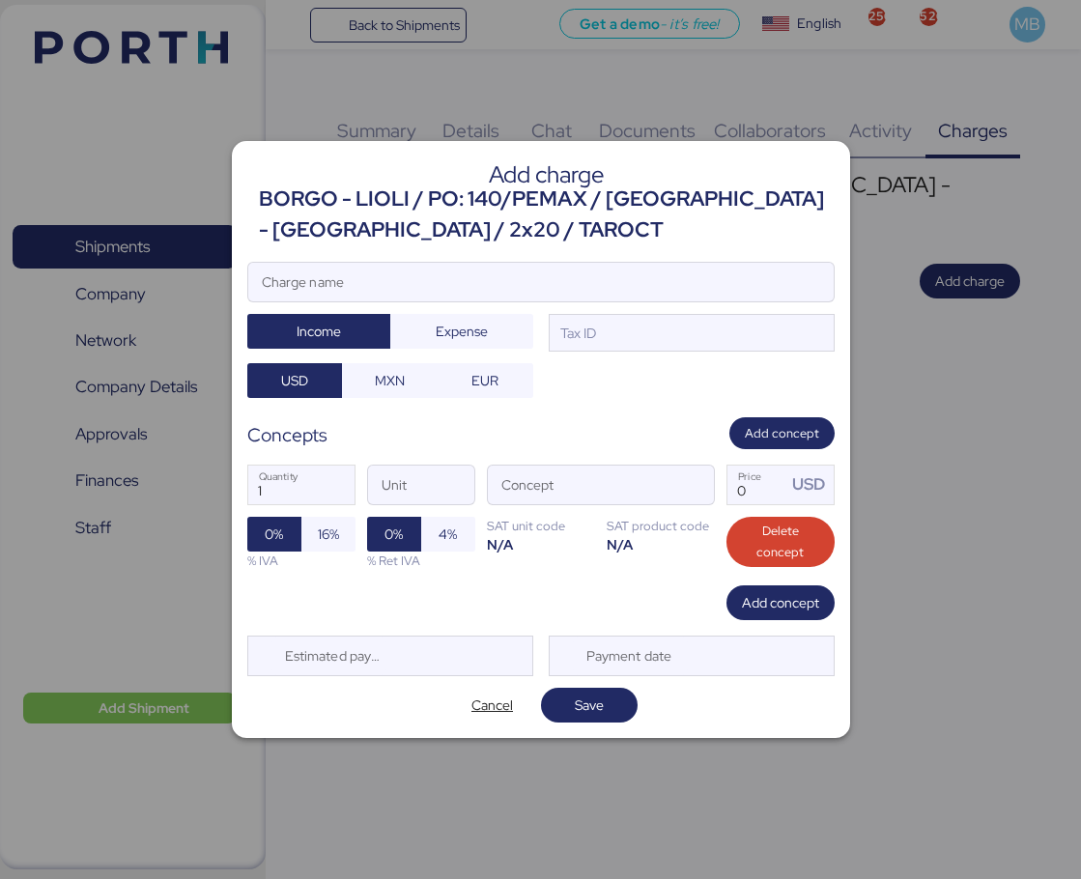
click at [482, 715] on span "Cancel" at bounding box center [493, 705] width 42 height 23
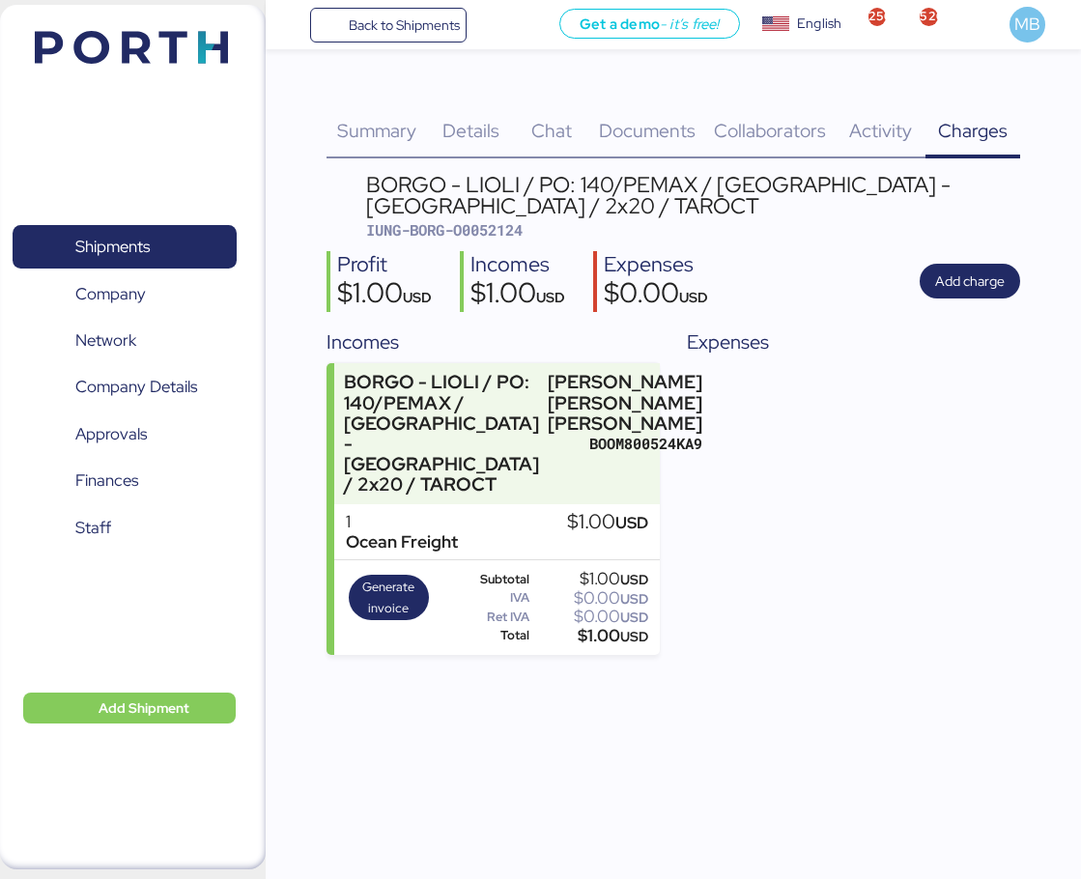
click at [533, 410] on div "BORGO - LIOLI / PO: 140/PEMAX / [GEOGRAPHIC_DATA] - [GEOGRAPHIC_DATA] / 2x20 / …" at bounding box center [496, 433] width 325 height 141
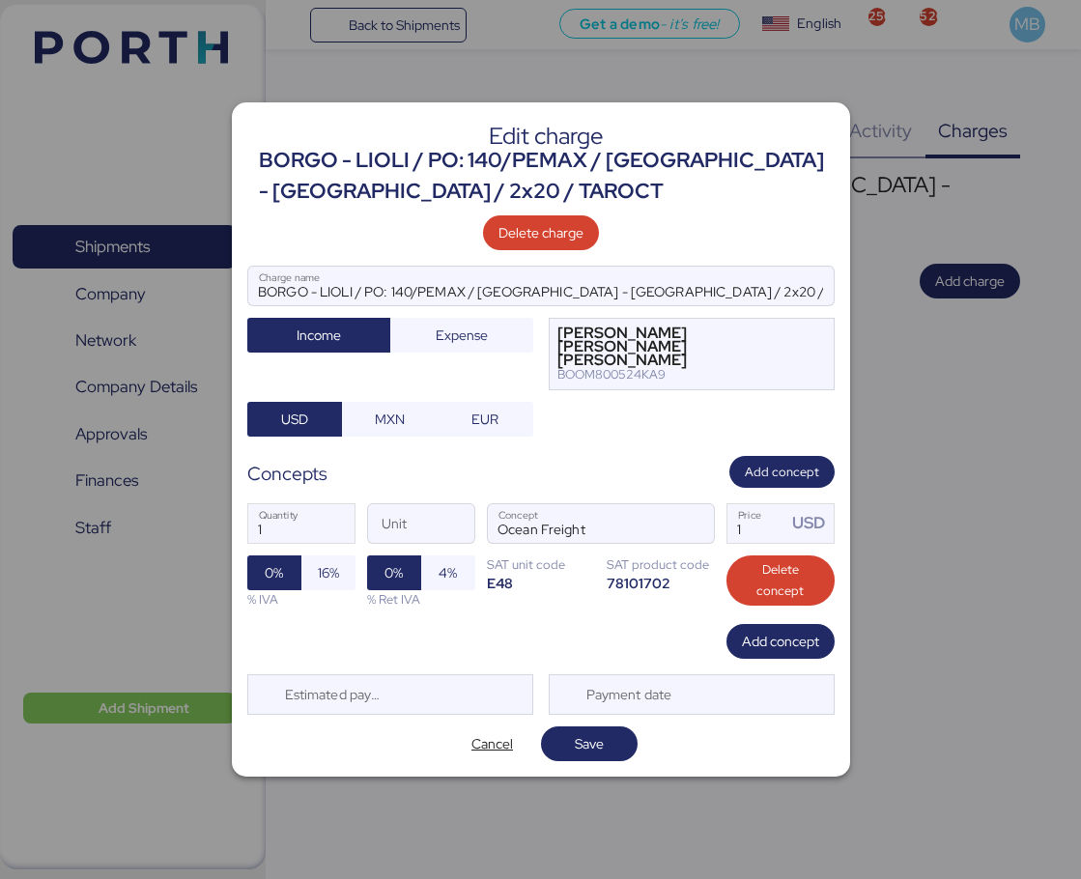
click at [756, 520] on input "1" at bounding box center [758, 523] width 60 height 39
drag, startPoint x: 757, startPoint y: 517, endPoint x: 697, endPoint y: 515, distance: 60.0
click at [698, 515] on div "1 Quantity Unit Ocean Freight Concept 1 Price USD 0% 16% % IVA 0% 4% % Ret IVA …" at bounding box center [541, 556] width 588 height 136
type input "3100"
drag, startPoint x: 275, startPoint y: 528, endPoint x: 245, endPoint y: 528, distance: 30.9
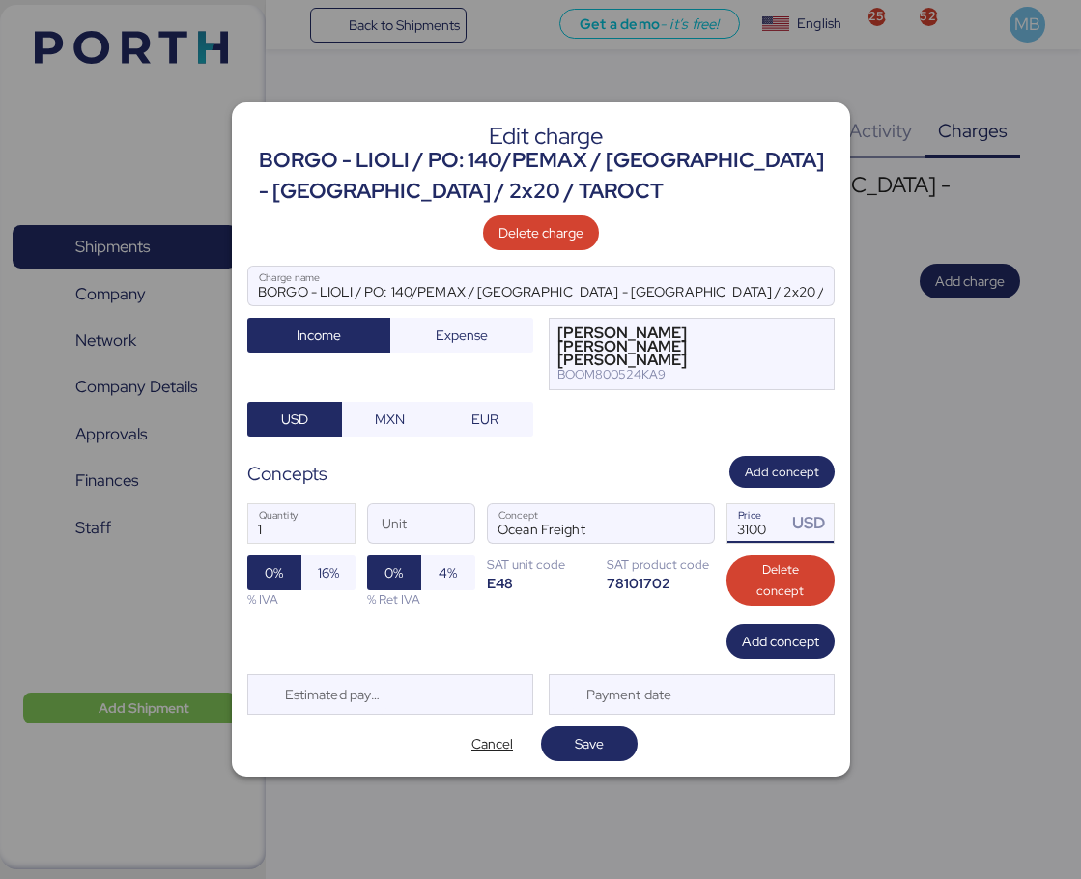
click at [245, 528] on div "Edit charge BORGO - LIOLI / PO: 140/PEMAX / [GEOGRAPHIC_DATA] - [GEOGRAPHIC_DAT…" at bounding box center [541, 440] width 619 height 676
type input "2"
click at [789, 648] on span "Add concept" at bounding box center [780, 641] width 77 height 27
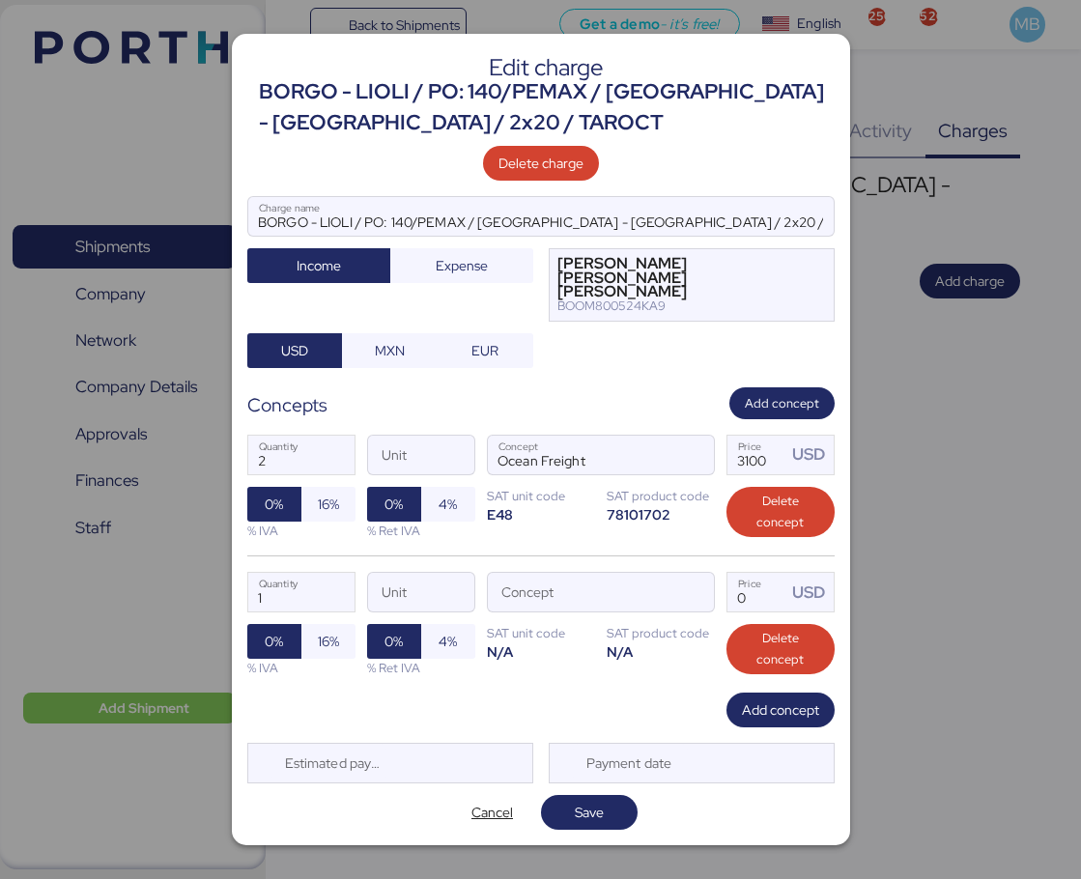
click at [689, 601] on span "button" at bounding box center [694, 597] width 41 height 41
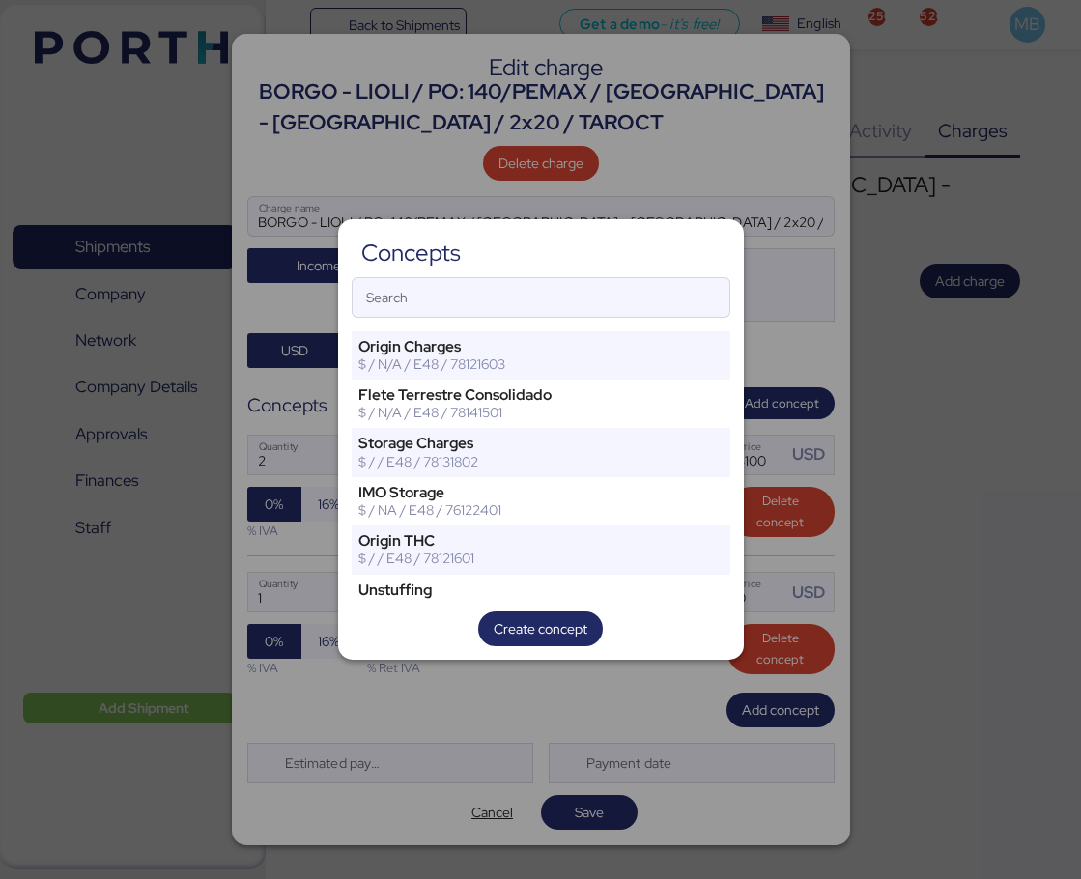
click at [470, 290] on input "Search" at bounding box center [541, 297] width 377 height 39
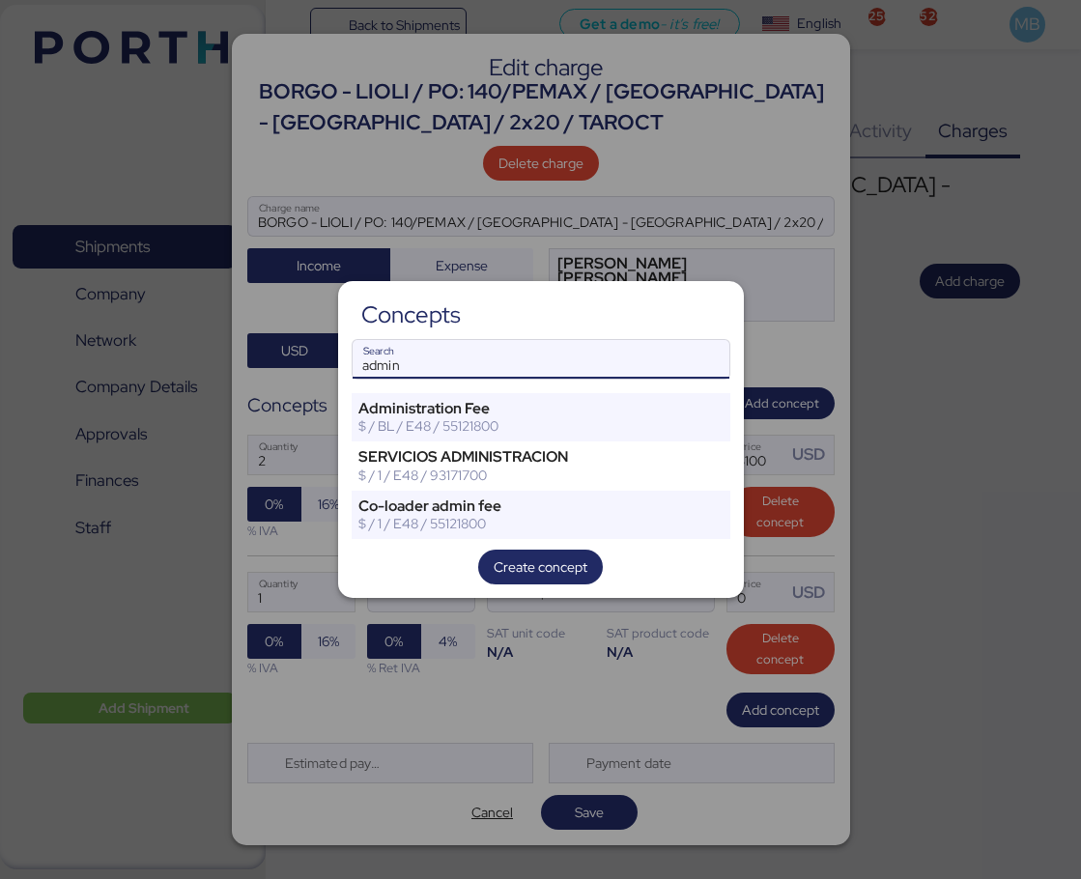
type input "admin"
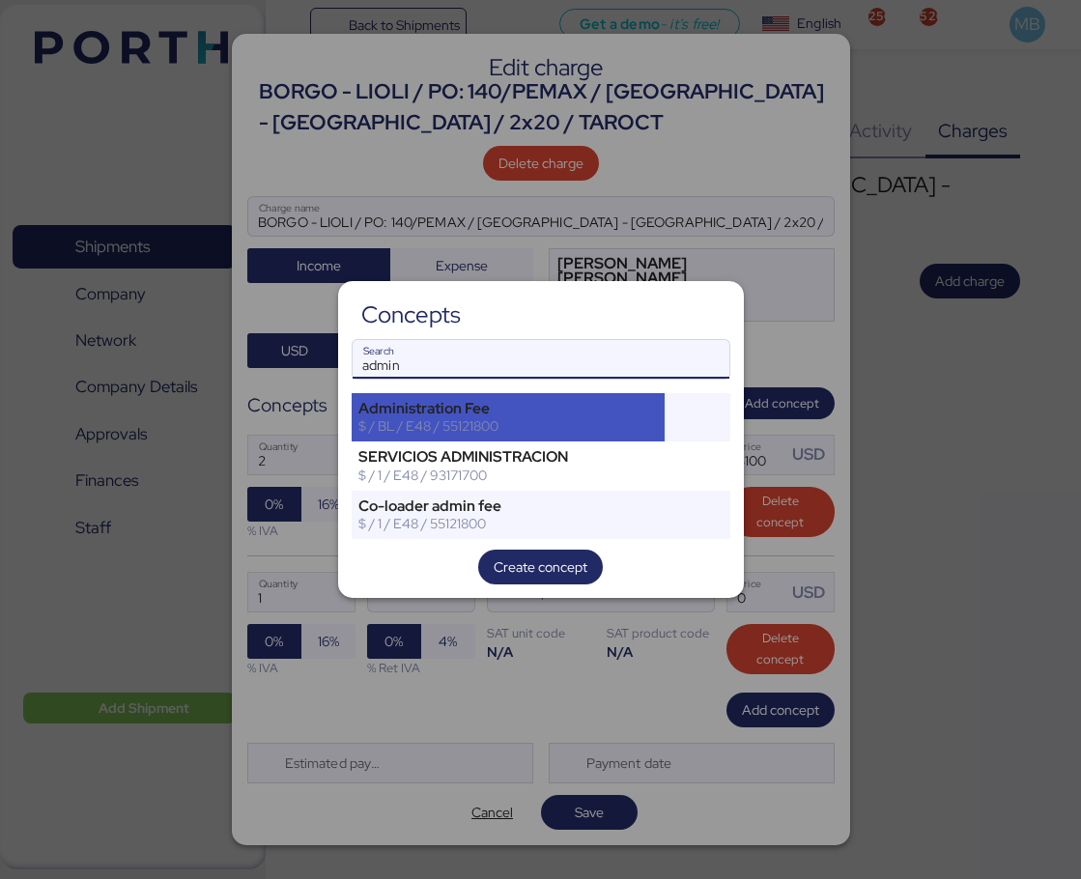
click at [485, 407] on div "Administration Fee" at bounding box center [509, 408] width 301 height 17
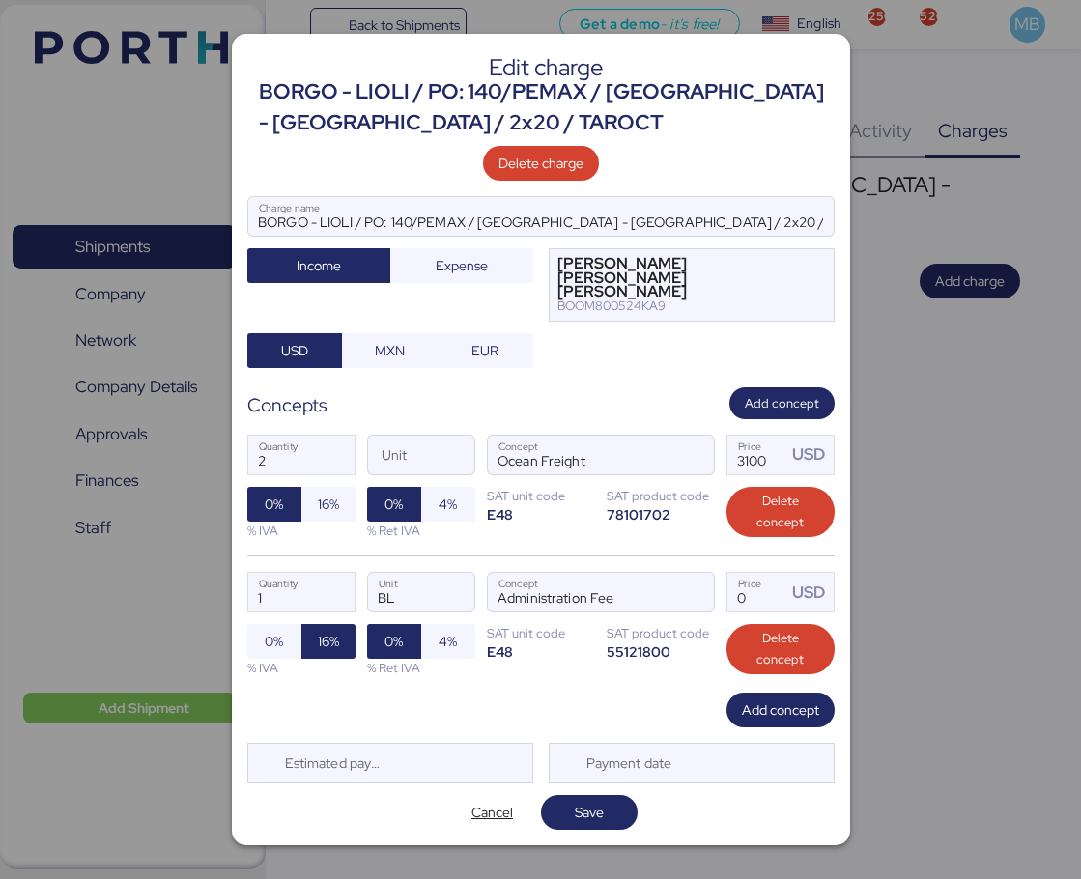
click at [772, 609] on div "1 Quantity BL Unit Administration Fee Concept 0 Price USD 0% 16% % IVA 0% 4% % …" at bounding box center [541, 624] width 588 height 137
click at [758, 590] on input "Price USD" at bounding box center [758, 592] width 60 height 39
type input "40"
drag, startPoint x: 788, startPoint y: 700, endPoint x: 718, endPoint y: 658, distance: 81.0
click at [788, 700] on span "Add concept" at bounding box center [780, 710] width 77 height 23
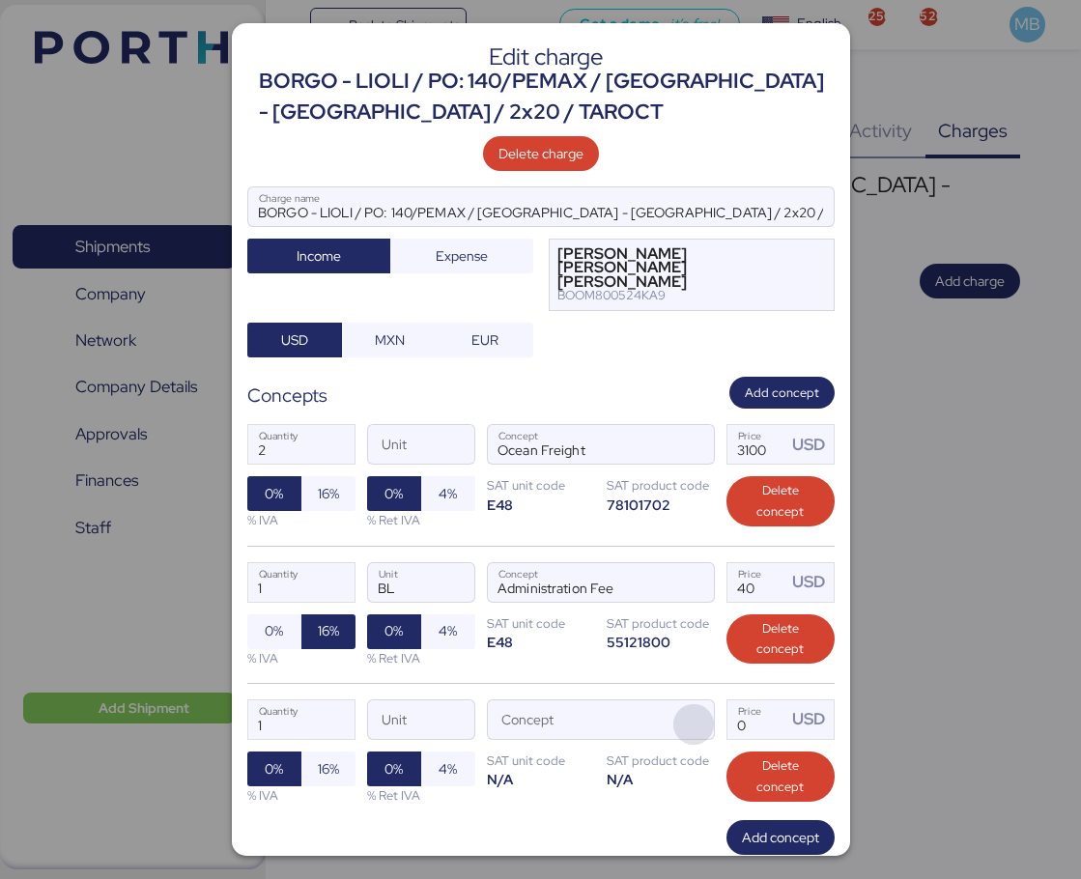
click at [690, 705] on span "button" at bounding box center [694, 725] width 41 height 41
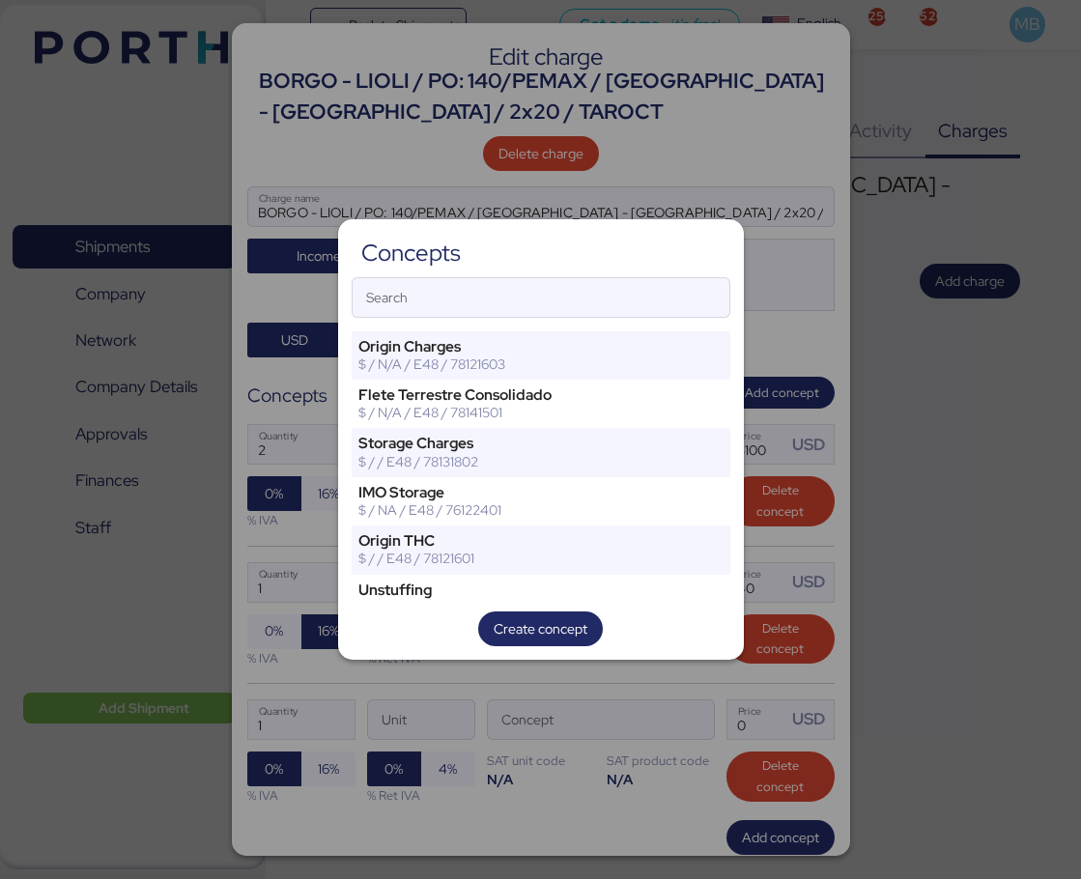
click at [544, 308] on input "Search" at bounding box center [541, 297] width 377 height 39
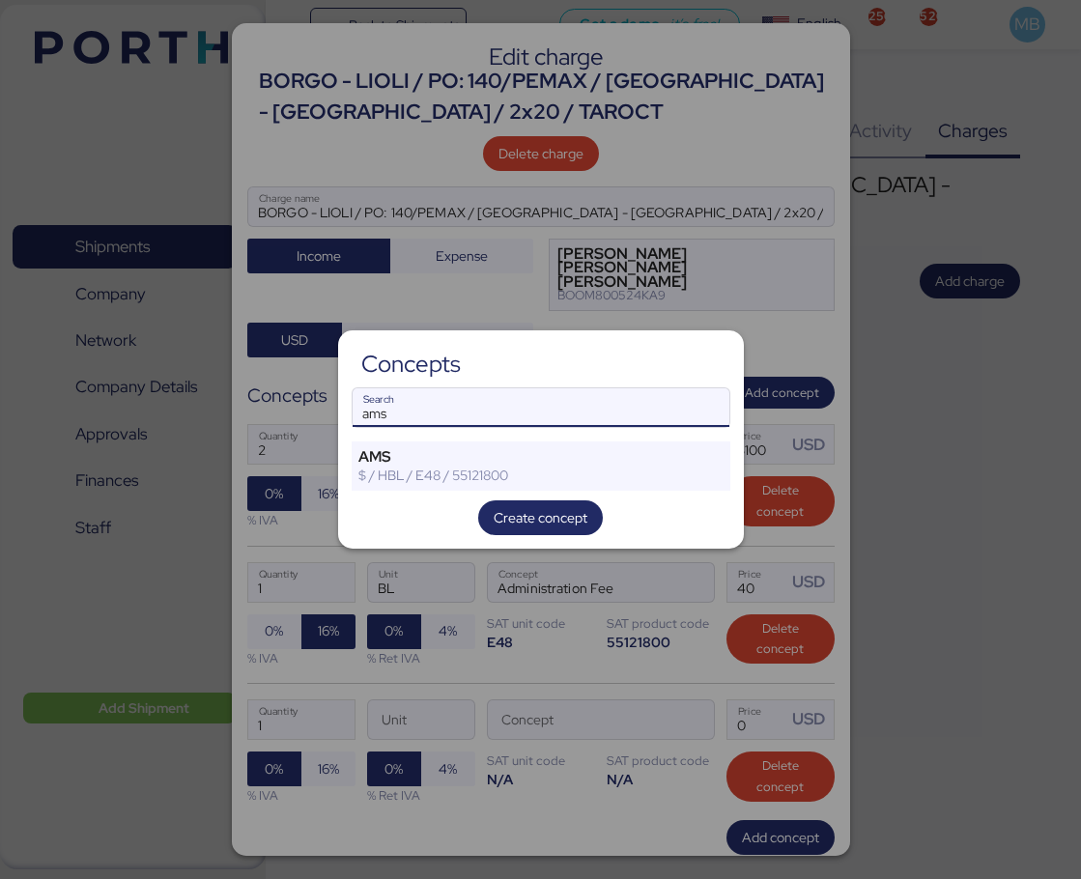
type input "ams"
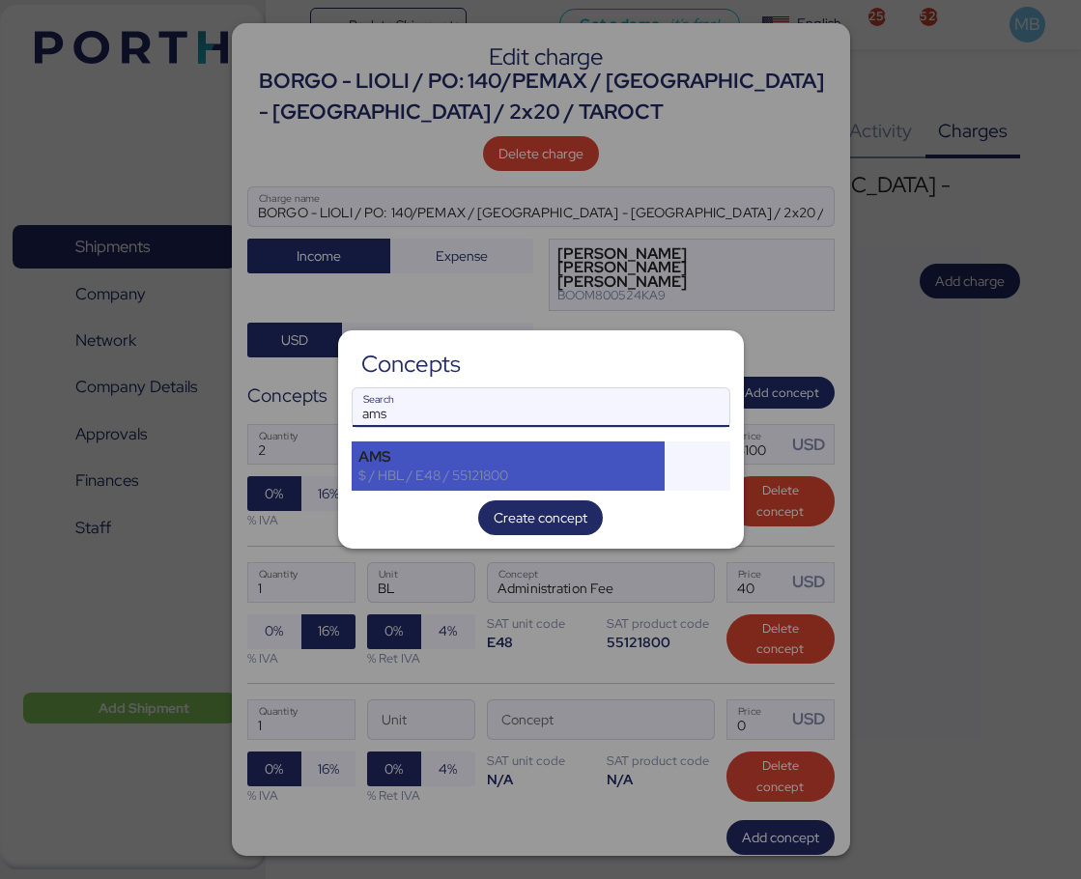
click at [480, 457] on div "AMS" at bounding box center [509, 456] width 301 height 17
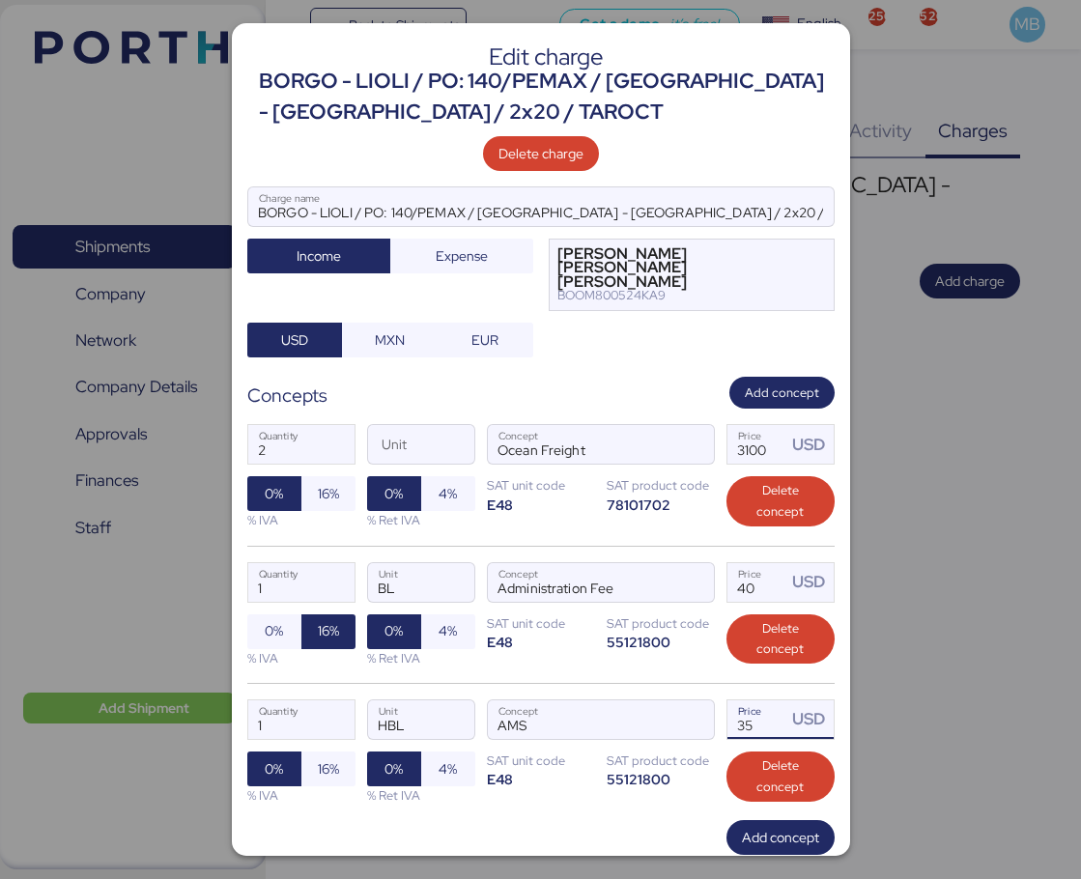
drag, startPoint x: 743, startPoint y: 715, endPoint x: 689, endPoint y: 715, distance: 54.1
click at [689, 715] on div "1 Quantity HBL Unit AMS Concept 35 Price USD 0% 16% % IVA 0% 4% % Ret IVA SAT u…" at bounding box center [541, 751] width 588 height 137
type input "40"
click at [323, 758] on span "16%" at bounding box center [328, 769] width 21 height 23
drag, startPoint x: 295, startPoint y: 715, endPoint x: 234, endPoint y: 711, distance: 61.0
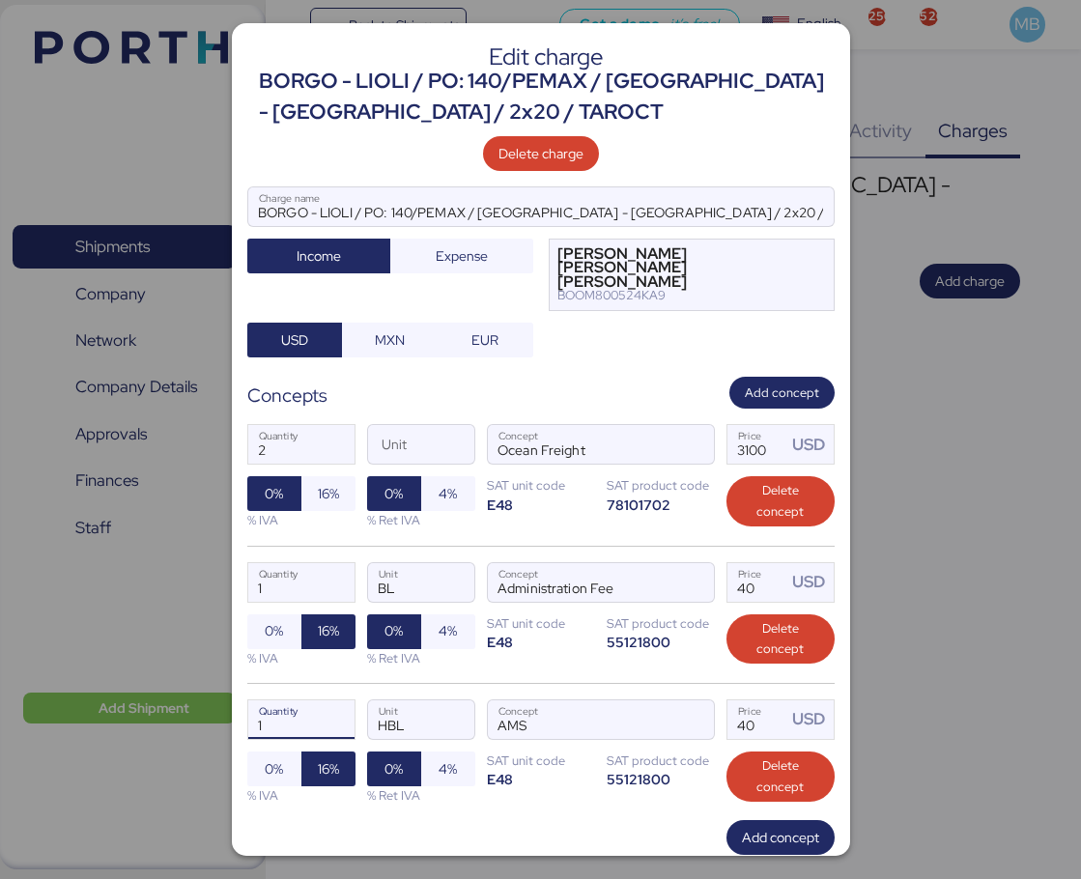
click at [234, 711] on div "Edit charge BORGO - LIOLI / PO: 140/PEMAX / [GEOGRAPHIC_DATA] - [GEOGRAPHIC_DAT…" at bounding box center [541, 439] width 619 height 833
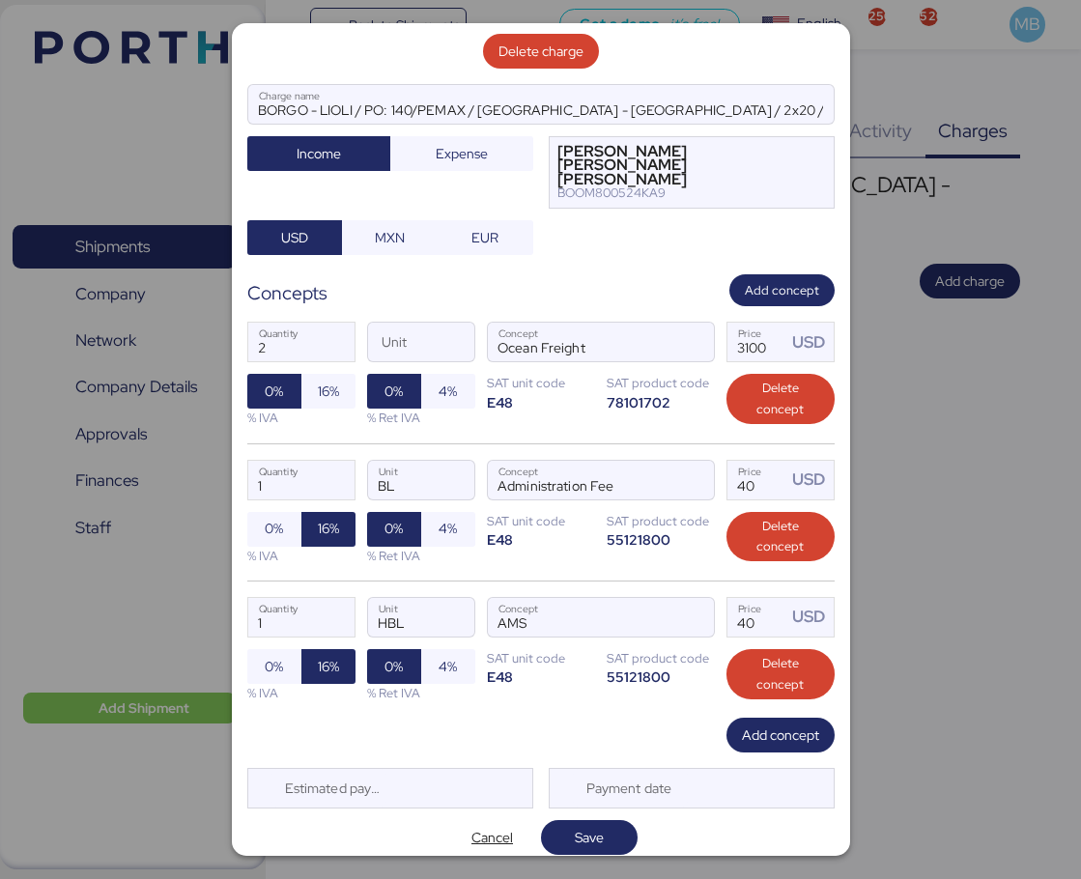
click at [769, 731] on span "Add concept" at bounding box center [780, 735] width 77 height 23
type input "2"
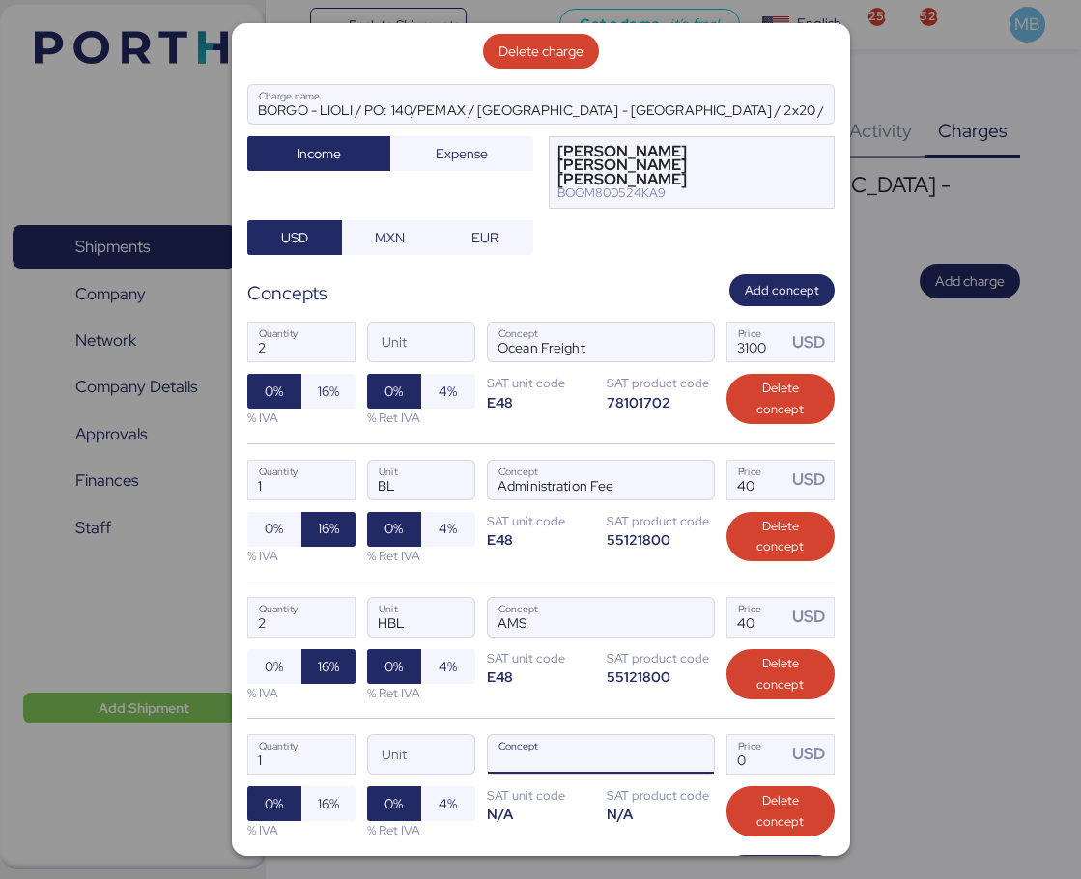
click at [683, 743] on span "button" at bounding box center [694, 759] width 41 height 41
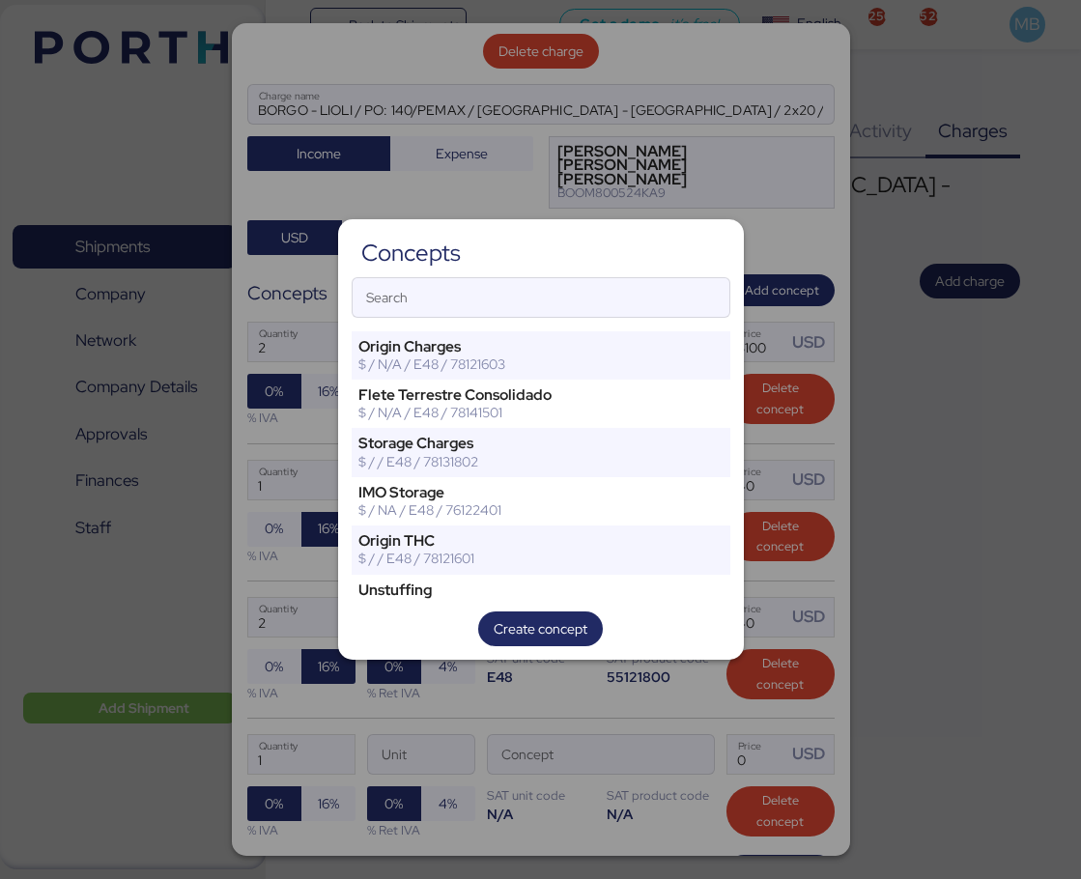
click at [407, 310] on input "Search" at bounding box center [541, 297] width 377 height 39
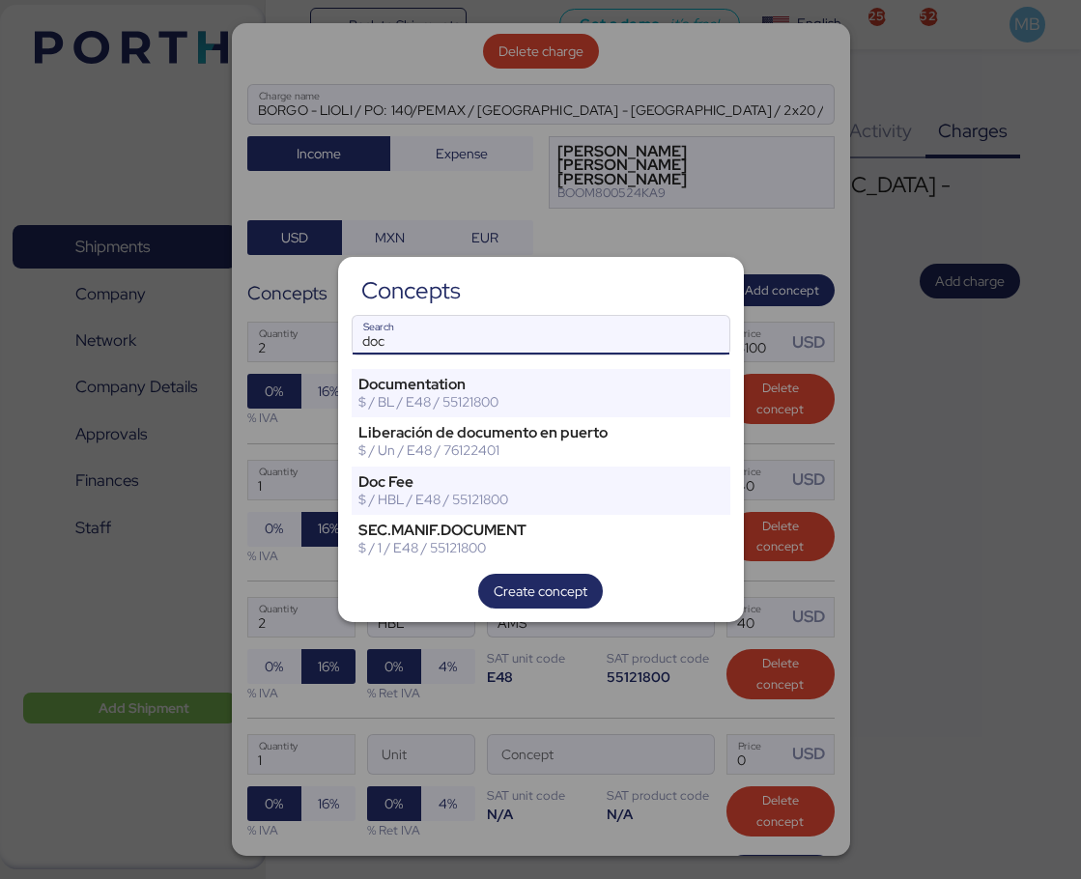
type input "doc"
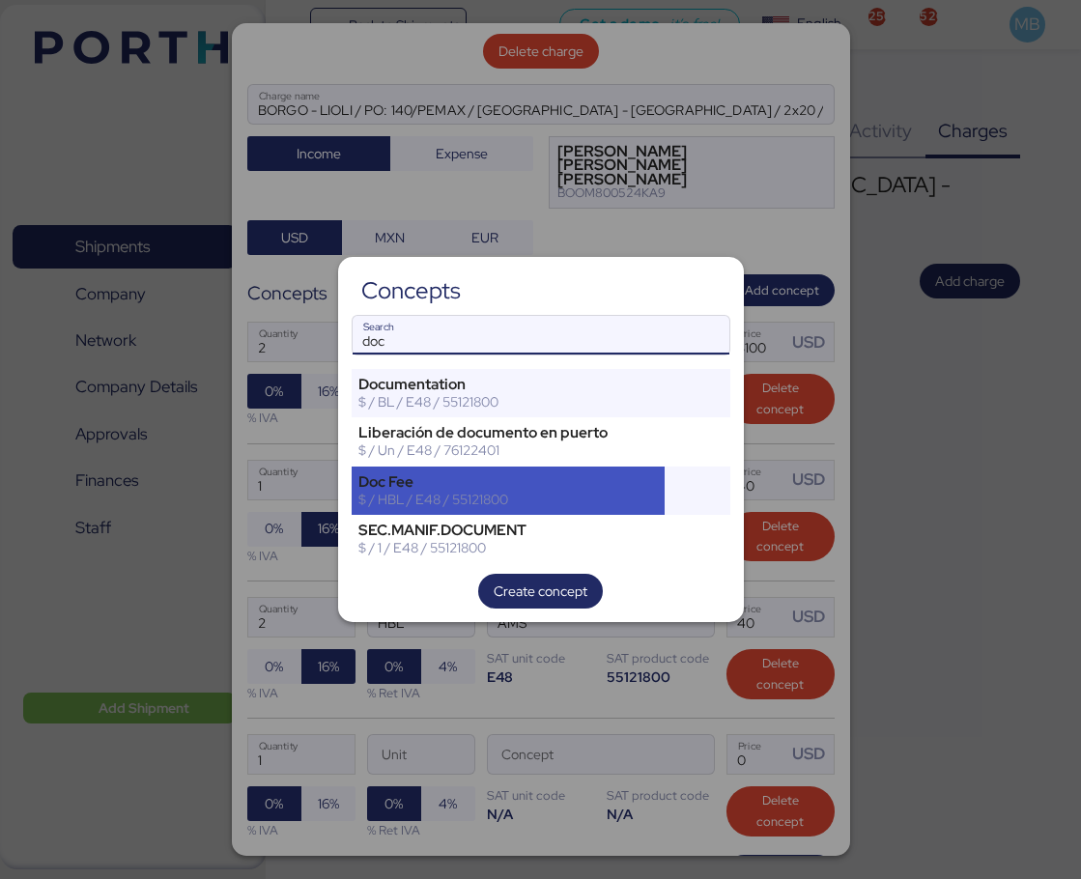
click at [490, 494] on div "$ / HBL / E48 / 55121800" at bounding box center [509, 499] width 301 height 17
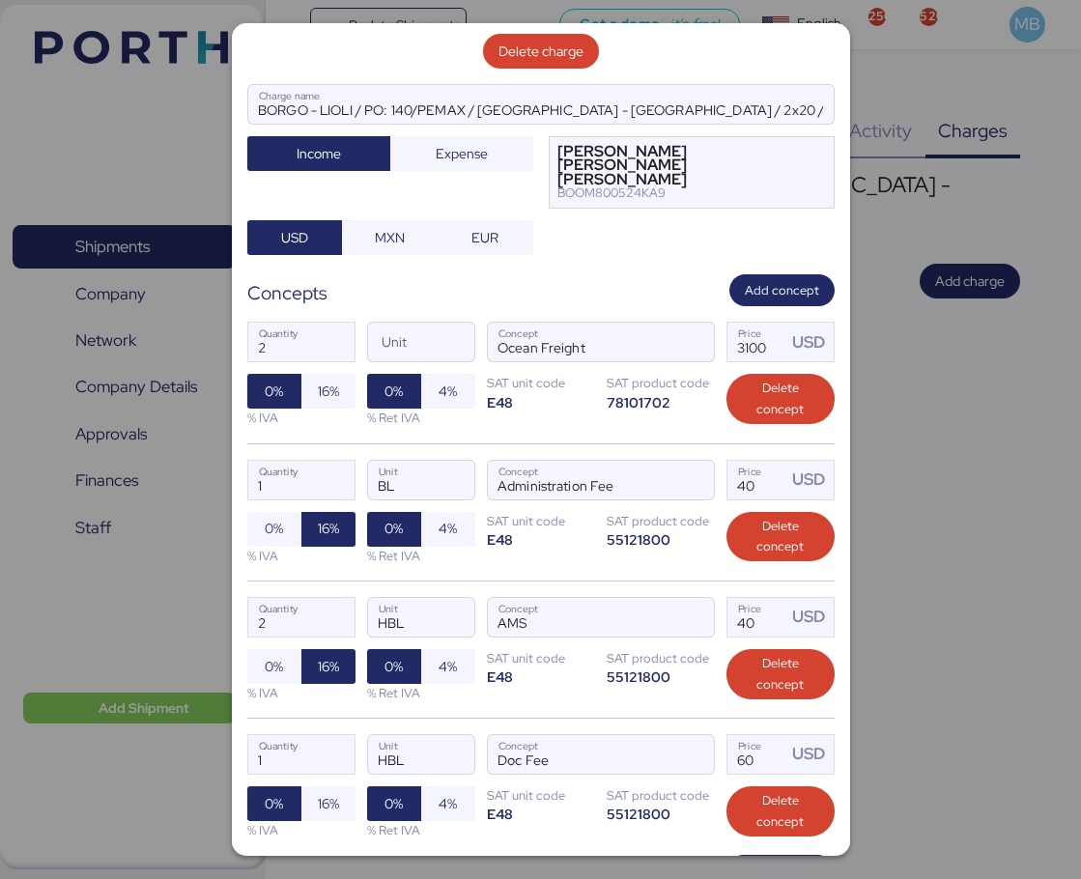
click at [330, 792] on span "16%" at bounding box center [328, 803] width 21 height 23
drag, startPoint x: 751, startPoint y: 747, endPoint x: 712, endPoint y: 747, distance: 38.7
click at [712, 747] on div "1 Quantity HBL Unit Doc Fee Concept 60 Price USD 0% 16% % IVA 0% 4% % Ret IVA S…" at bounding box center [541, 786] width 588 height 137
type input "100"
click at [590, 691] on div "2 Quantity HBL Unit AMS Concept 40 Price USD 0% 16% % IVA 0% 4% % Ret IVA SAT u…" at bounding box center [541, 649] width 588 height 137
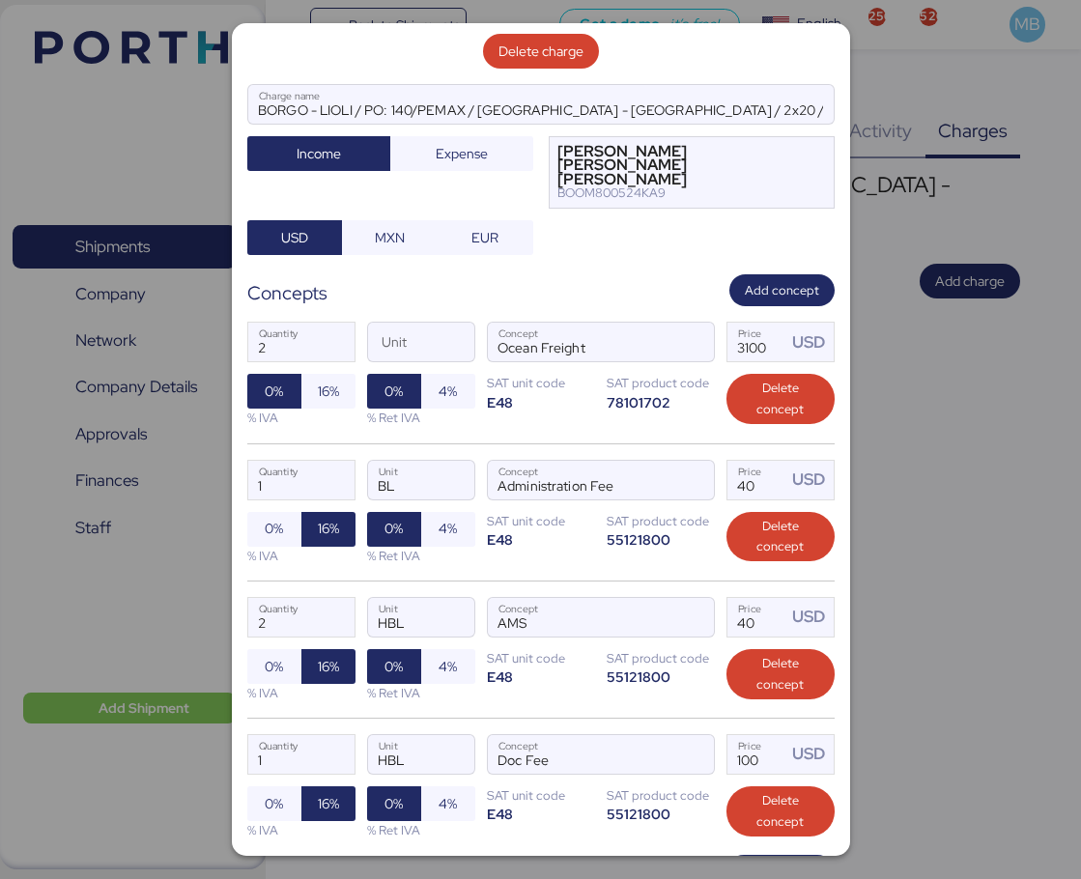
scroll to position [241, 0]
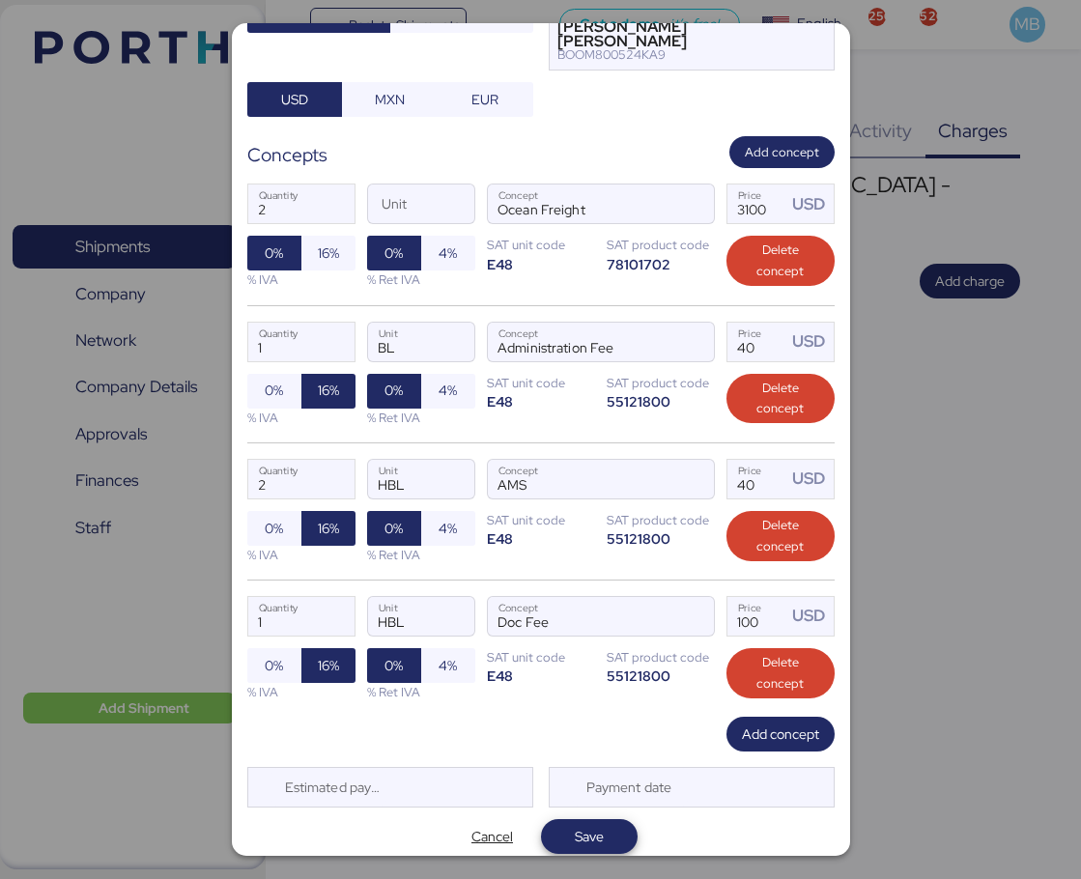
click at [616, 821] on span "Save" at bounding box center [589, 837] width 97 height 35
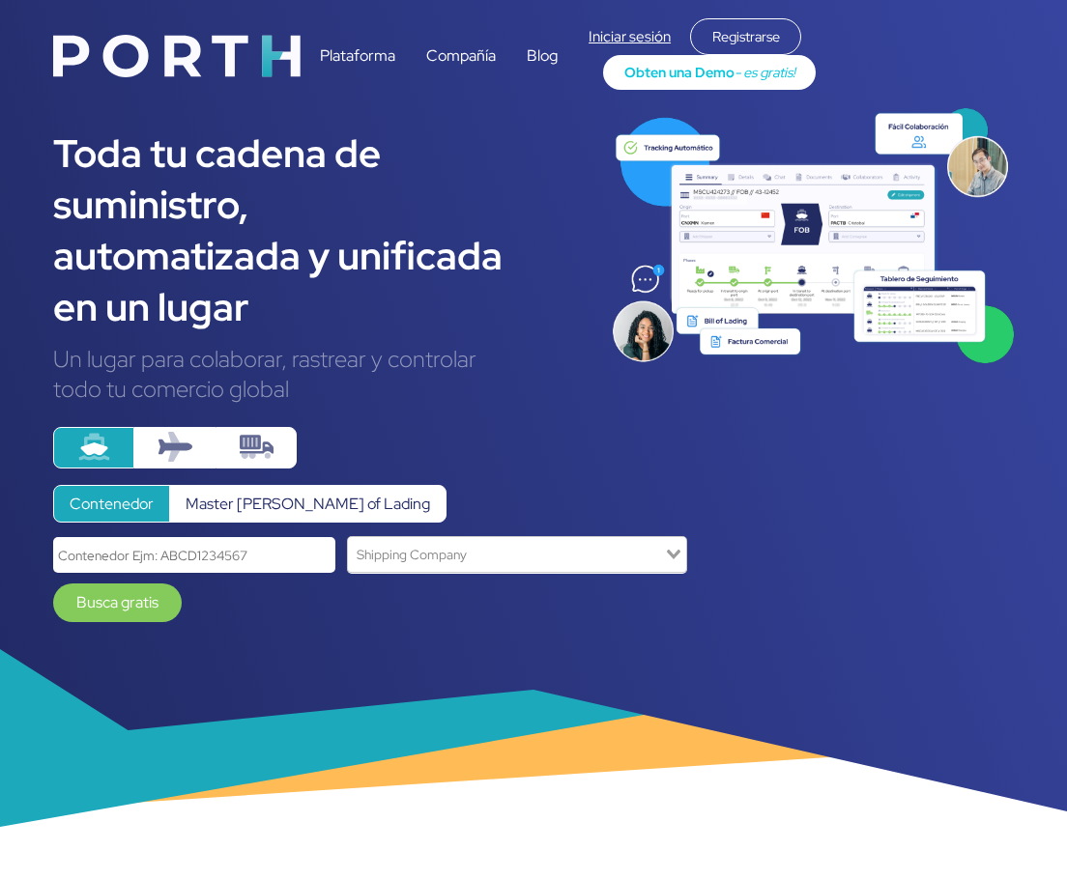
click at [640, 40] on link "Iniciar sesión" at bounding box center [630, 36] width 82 height 19
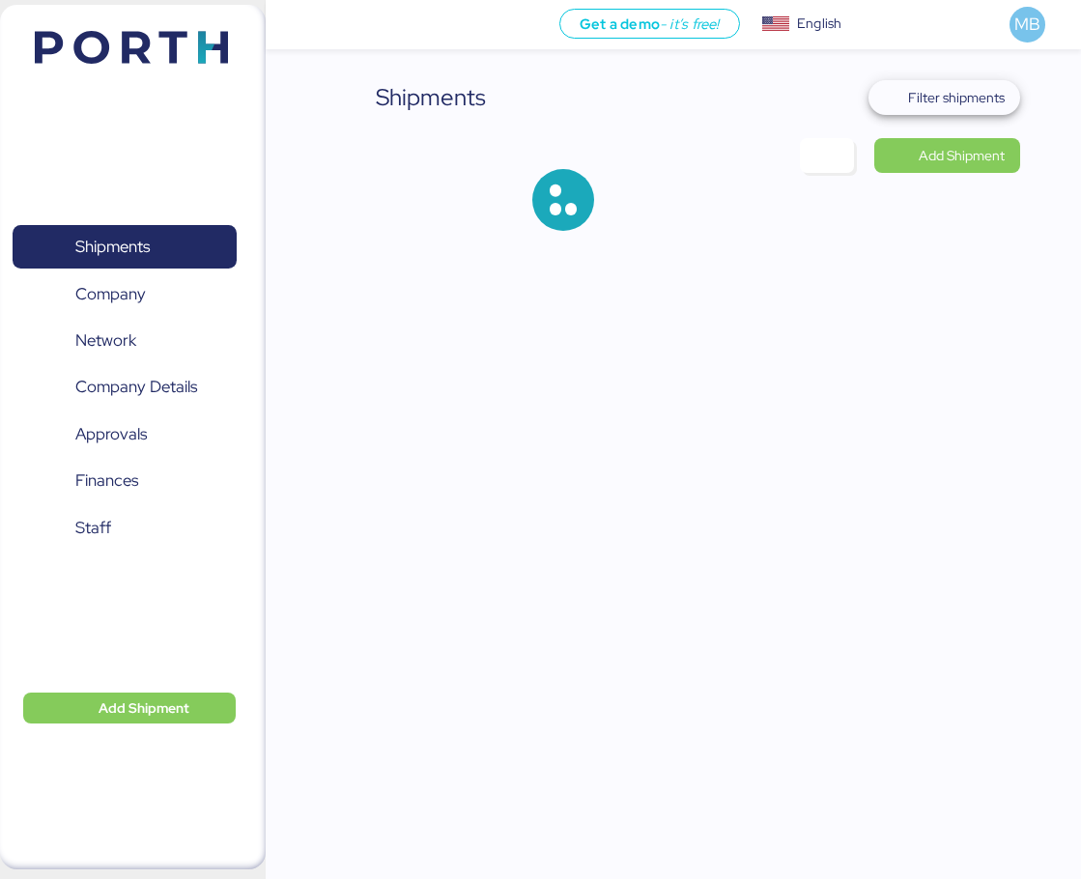
click at [970, 96] on span "Filter shipments" at bounding box center [956, 97] width 97 height 23
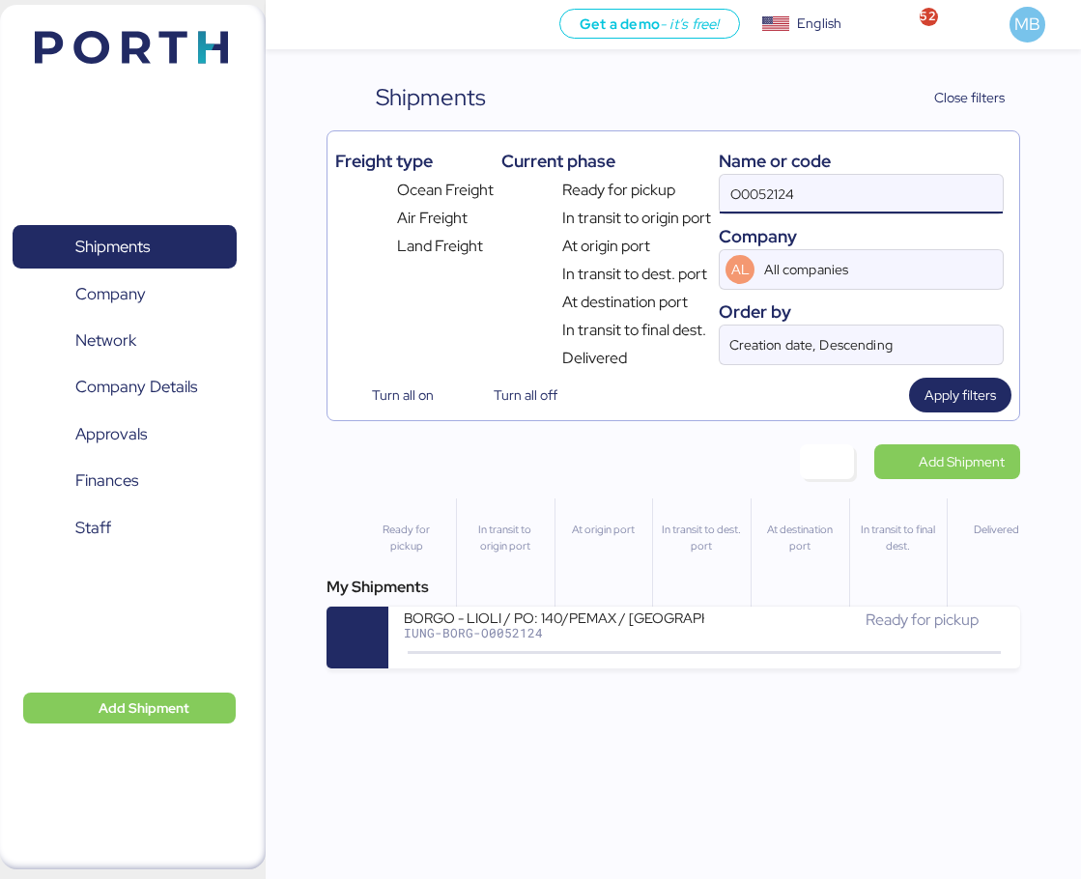
drag, startPoint x: 856, startPoint y: 182, endPoint x: 673, endPoint y: 174, distance: 183.8
click at [673, 174] on div "Freight type Ocean Freight Air Freight Land Freight Current phase Ready for pic…" at bounding box center [673, 254] width 676 height 231
type input "borgo"
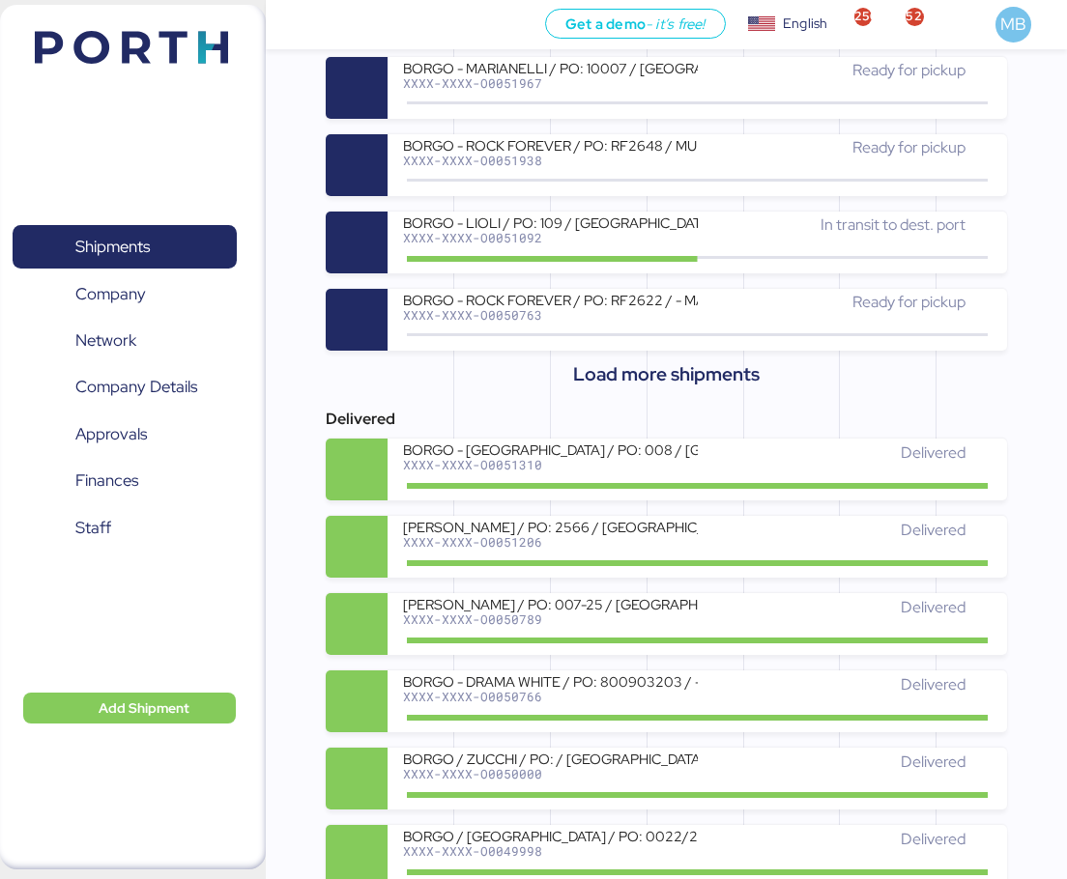
scroll to position [966, 0]
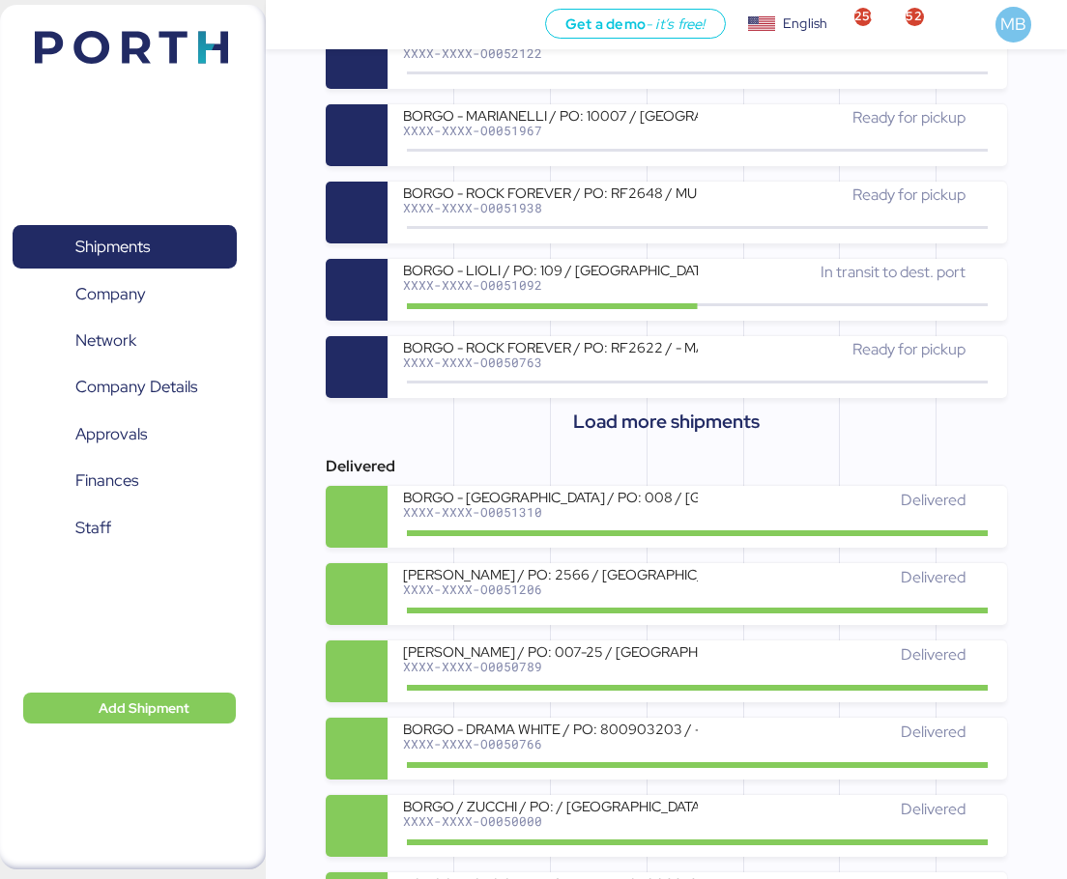
click at [688, 417] on span "Load more shipments" at bounding box center [666, 422] width 187 height 32
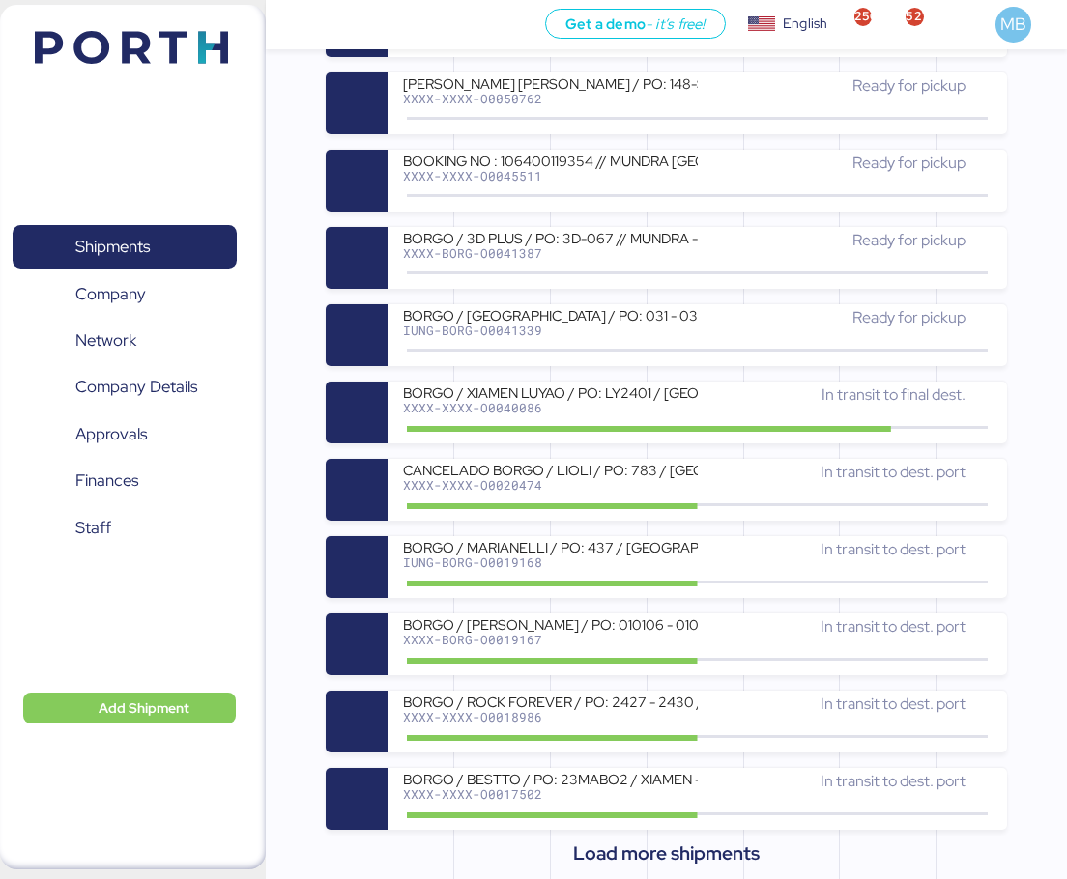
scroll to position [1353, 0]
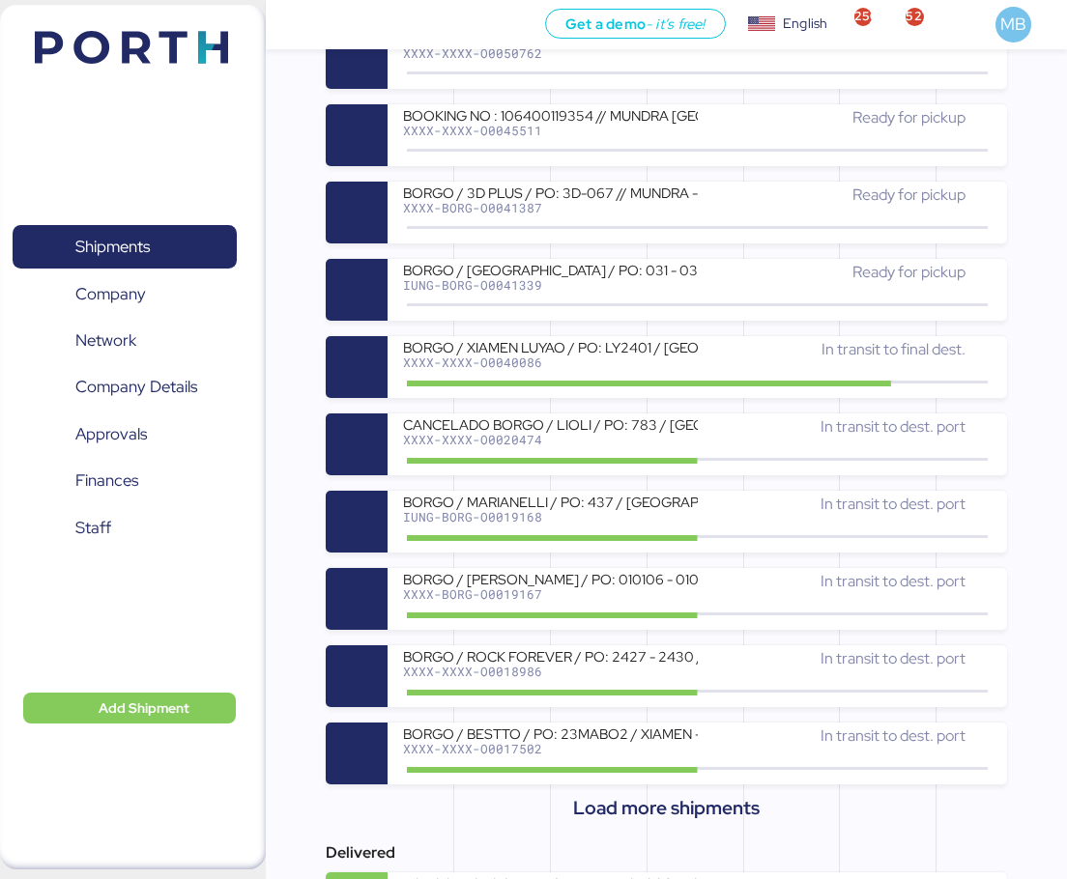
click at [654, 661] on div "BORGO / ROCK FOREVER / PO: 2427 - 2430 / INDIA - MANZANILLO / 2x20 / TAROCT // …" at bounding box center [550, 656] width 294 height 16
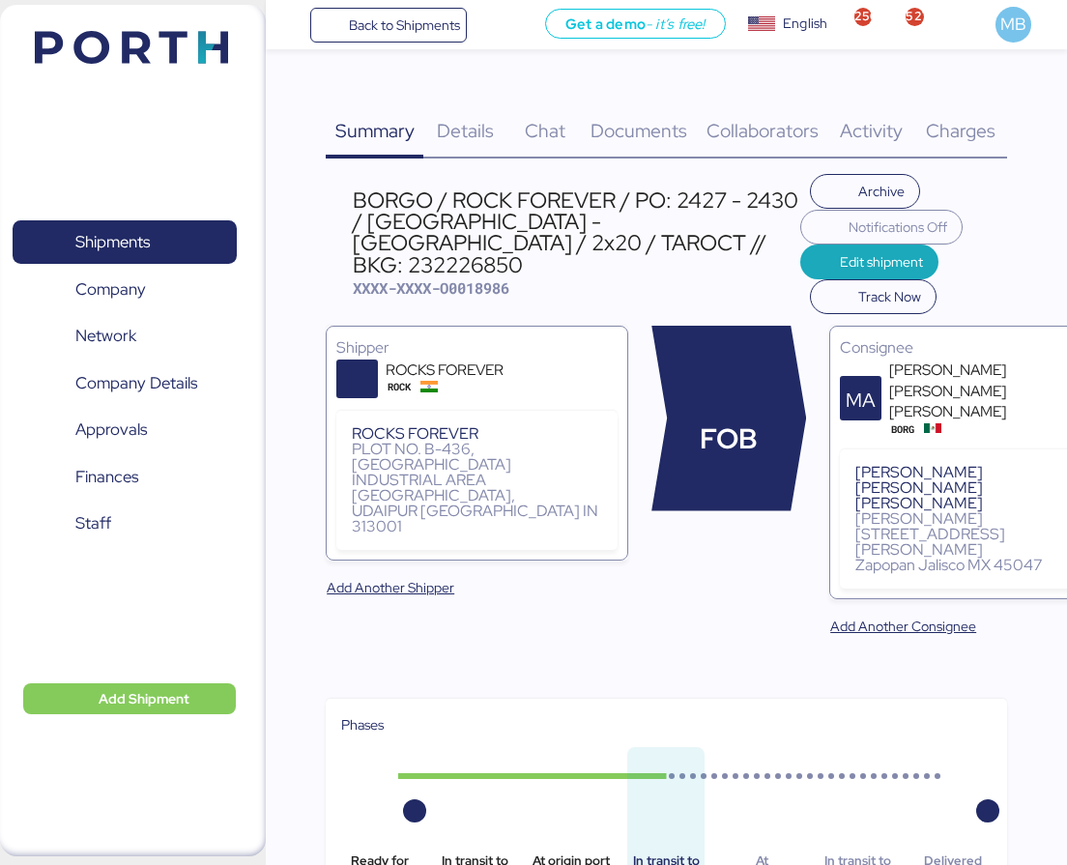
click at [955, 126] on span "Charges" at bounding box center [961, 130] width 70 height 25
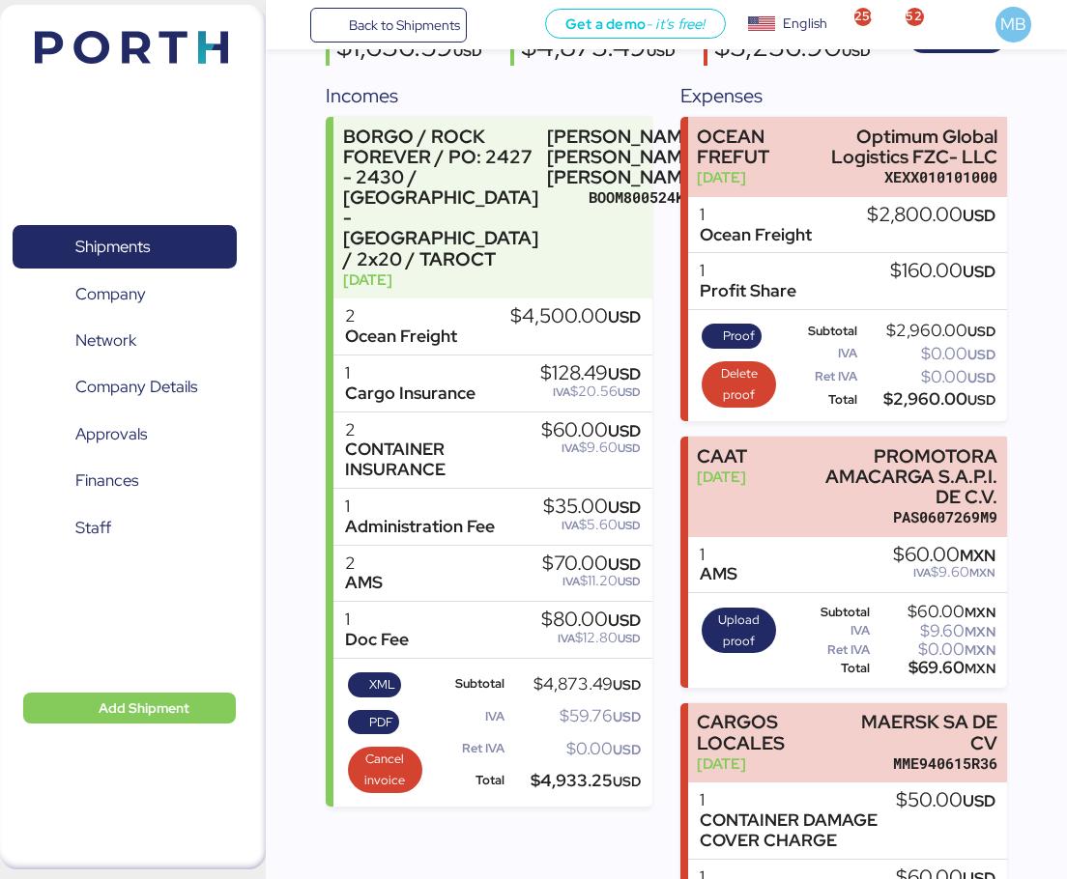
scroll to position [270, 0]
